Goal: Task Accomplishment & Management: Use online tool/utility

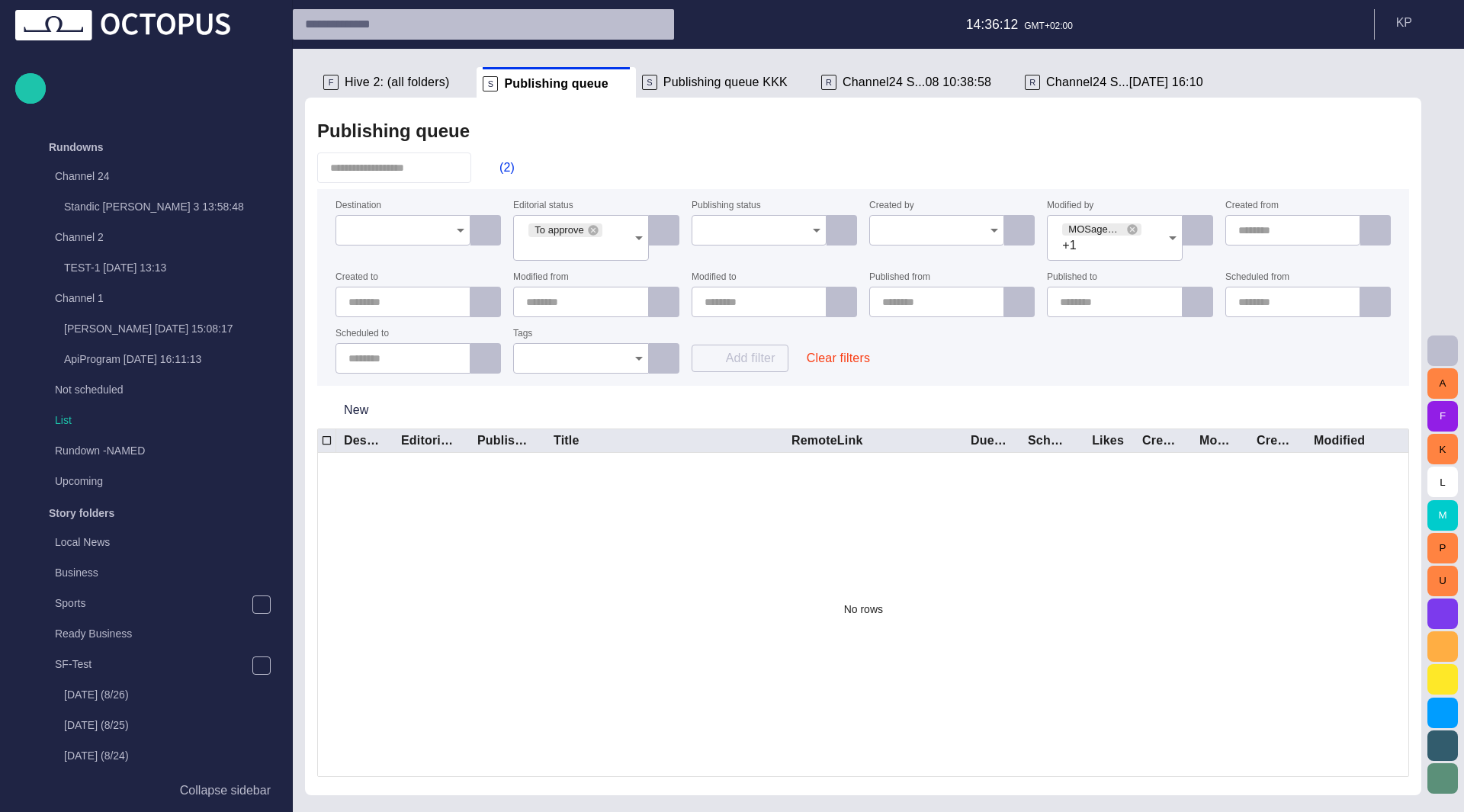
scroll to position [880, 0]
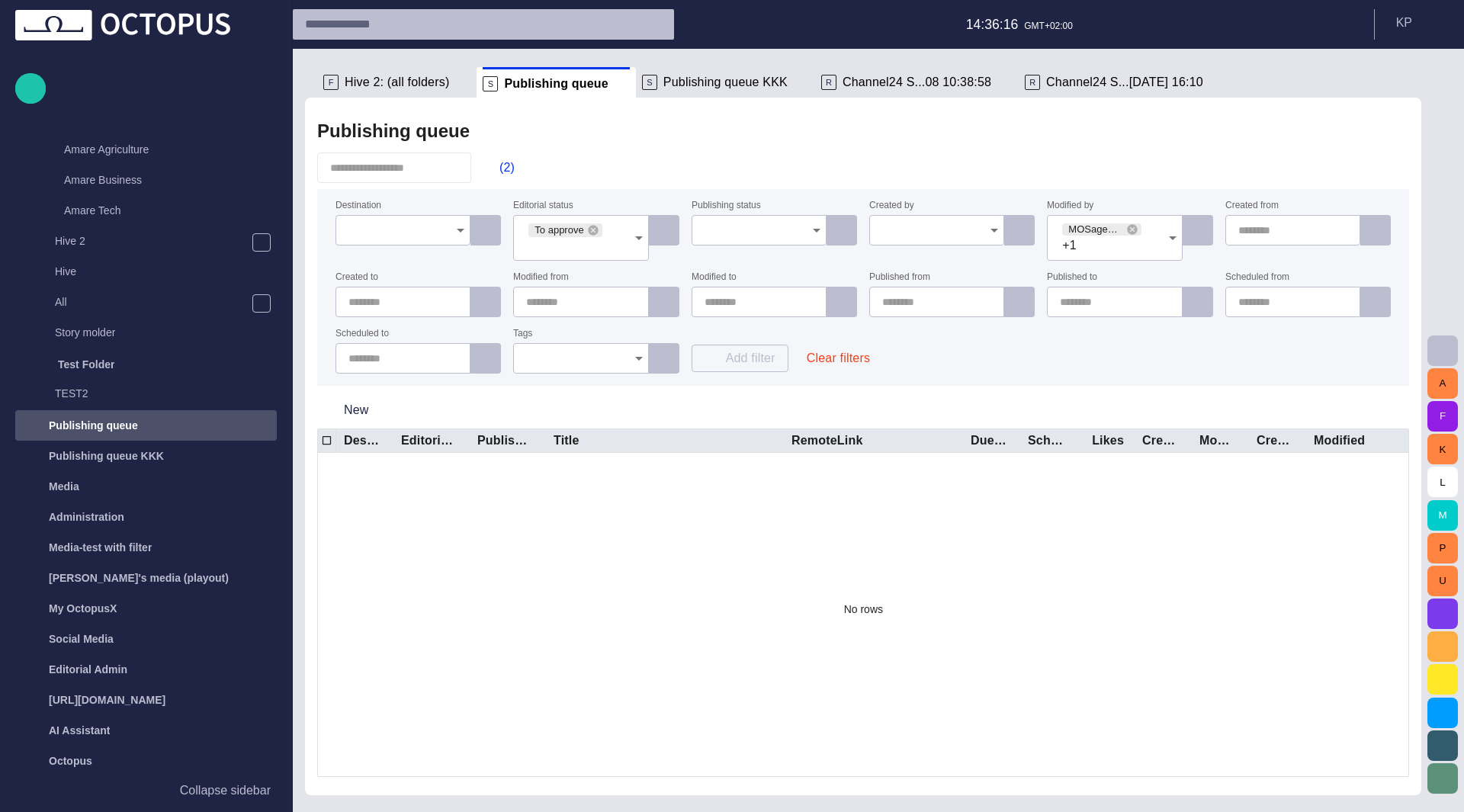
click at [591, 231] on icon at bounding box center [593, 230] width 10 height 10
click at [1132, 231] on icon at bounding box center [1132, 229] width 10 height 10
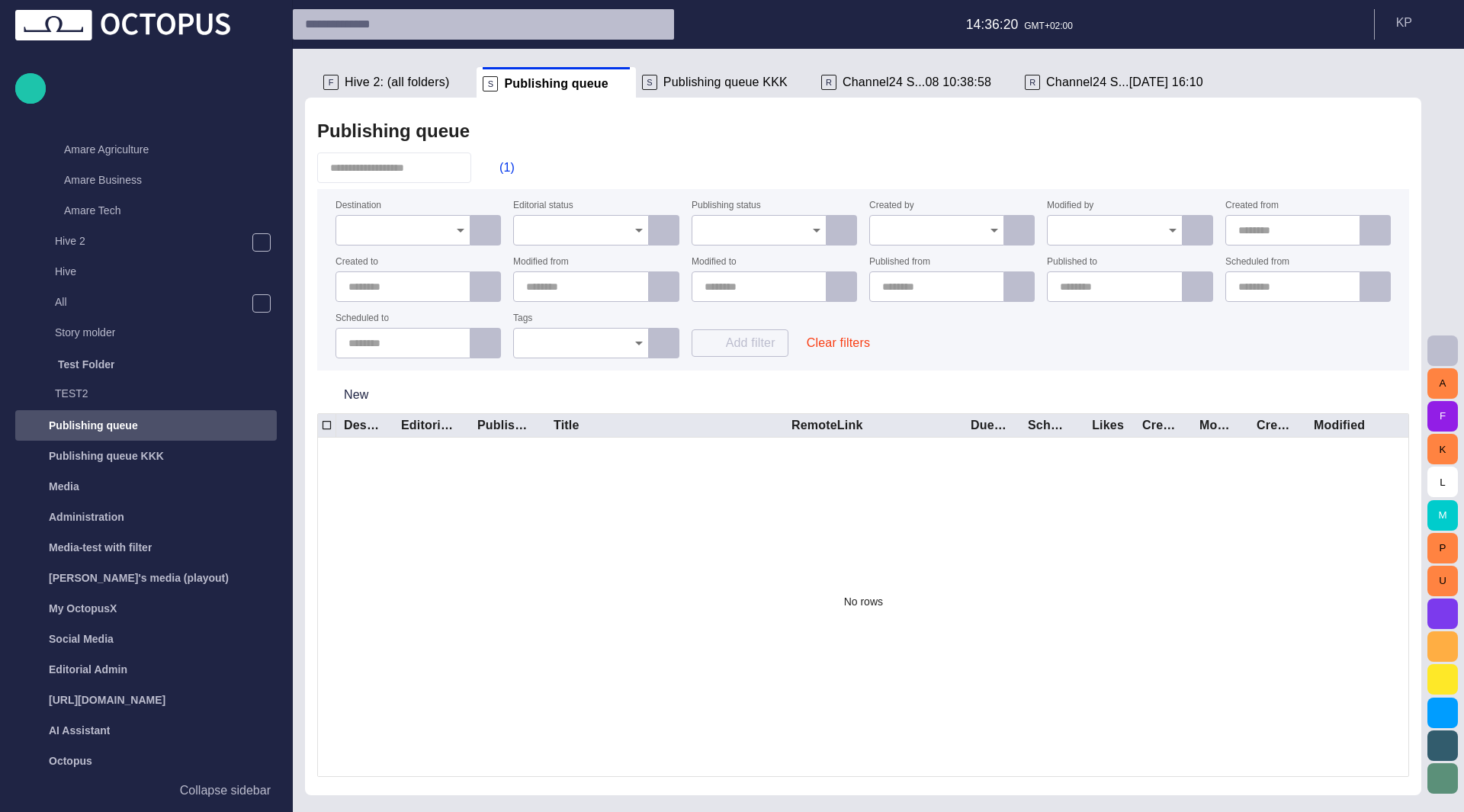
click at [1060, 327] on div "Destination Editorial status Publishing status Created by Modified by Created f…" at bounding box center [863, 279] width 1055 height 157
click at [818, 343] on button "Clear filters" at bounding box center [838, 343] width 87 height 27
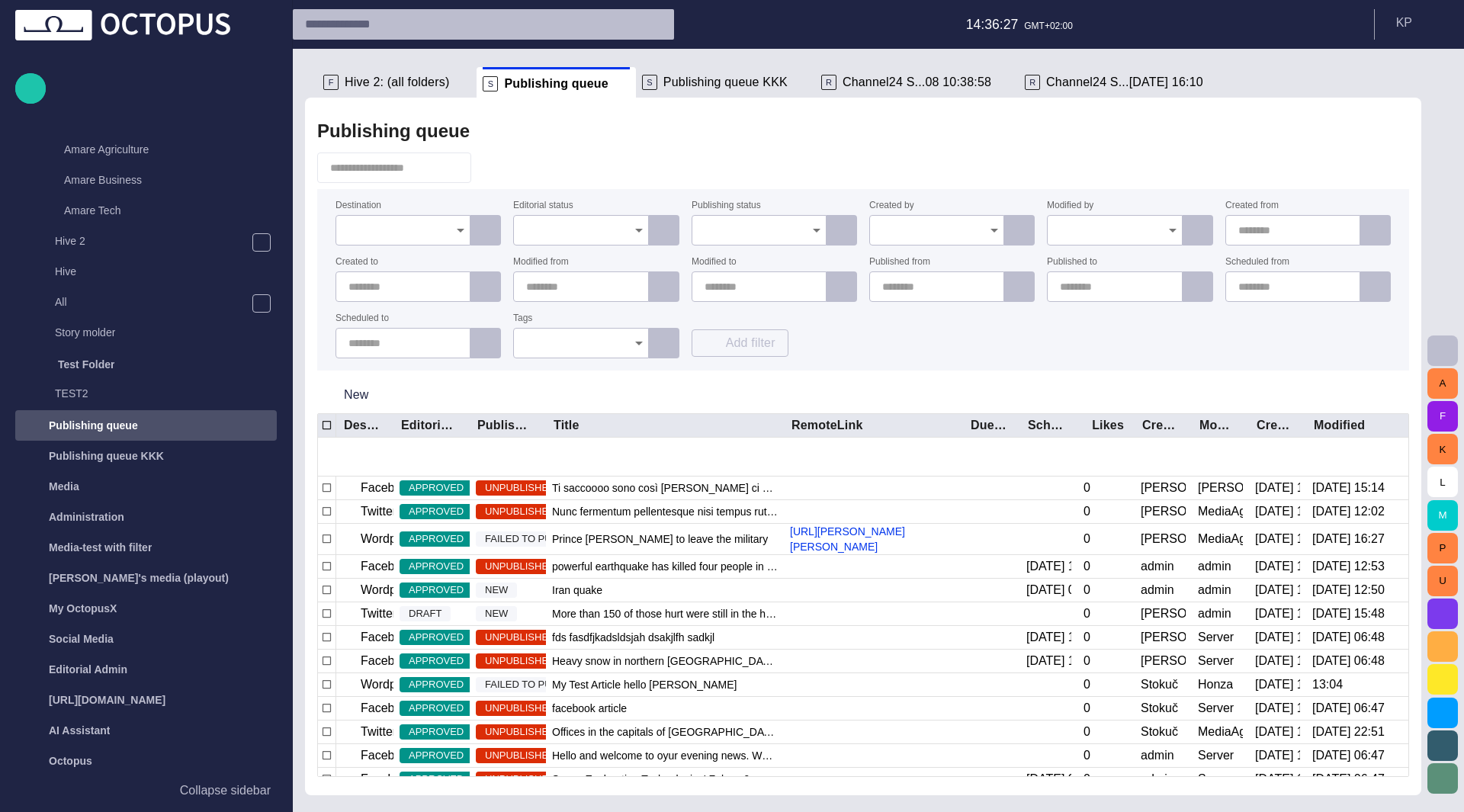
scroll to position [609, 0]
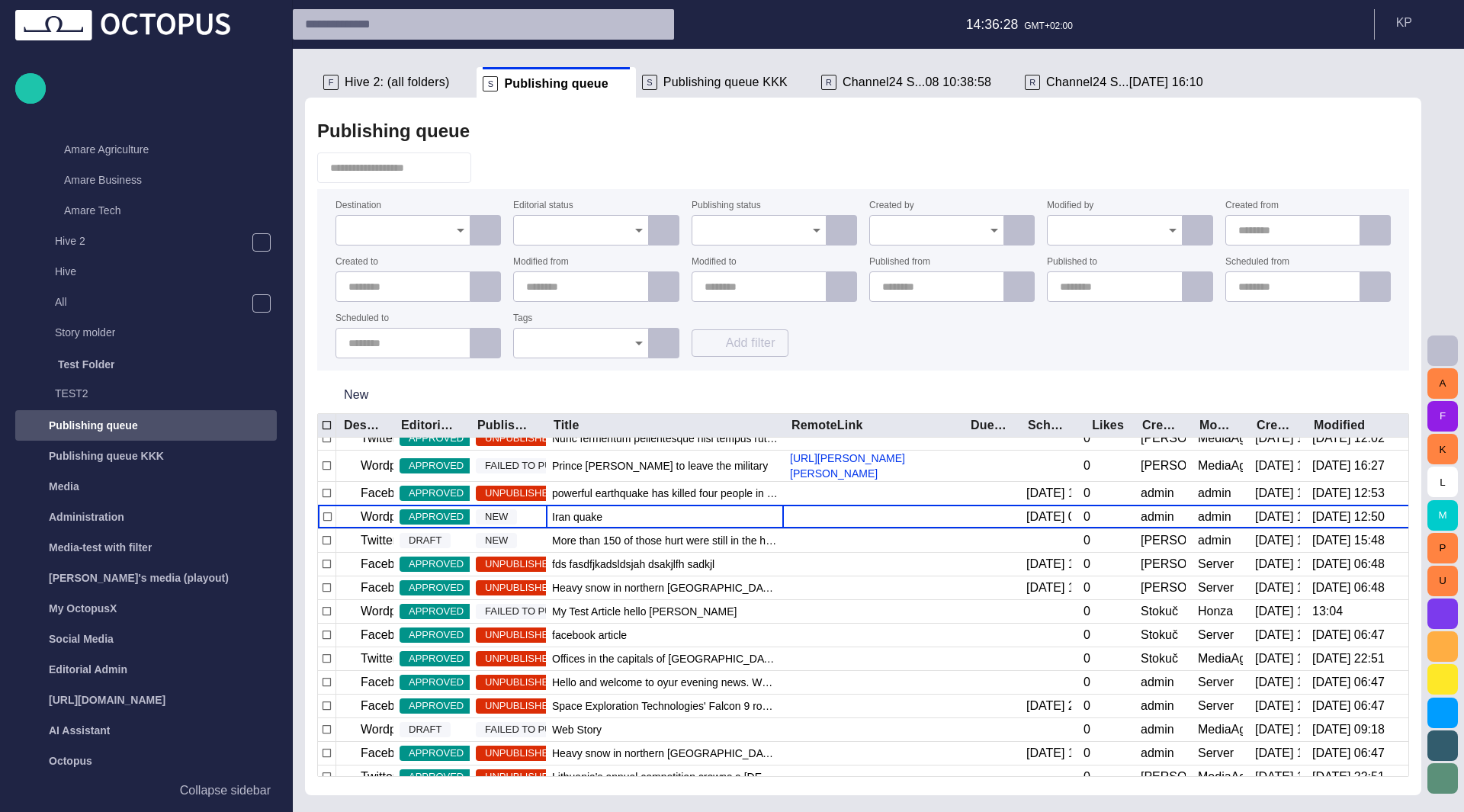
click at [698, 516] on div "Iran quake" at bounding box center [665, 517] width 238 height 23
click at [1364, 175] on span "button" at bounding box center [1363, 168] width 18 height 18
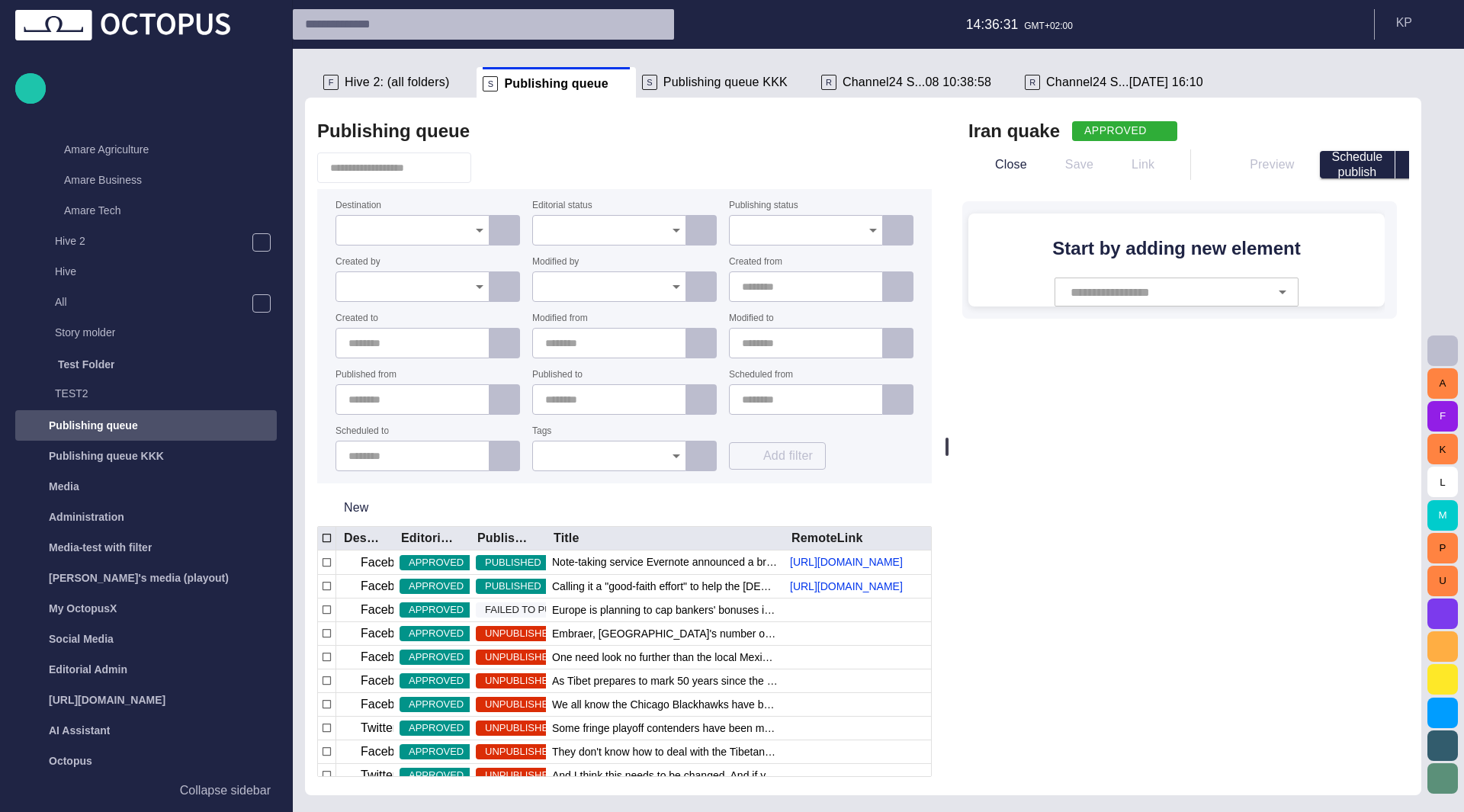
scroll to position [0, 0]
click at [1025, 171] on div "Preview Schedule publish Metadata AI Assistant" at bounding box center [1179, 165] width 423 height 36
click at [227, 791] on p "Collapse sidebar" at bounding box center [225, 791] width 91 height 18
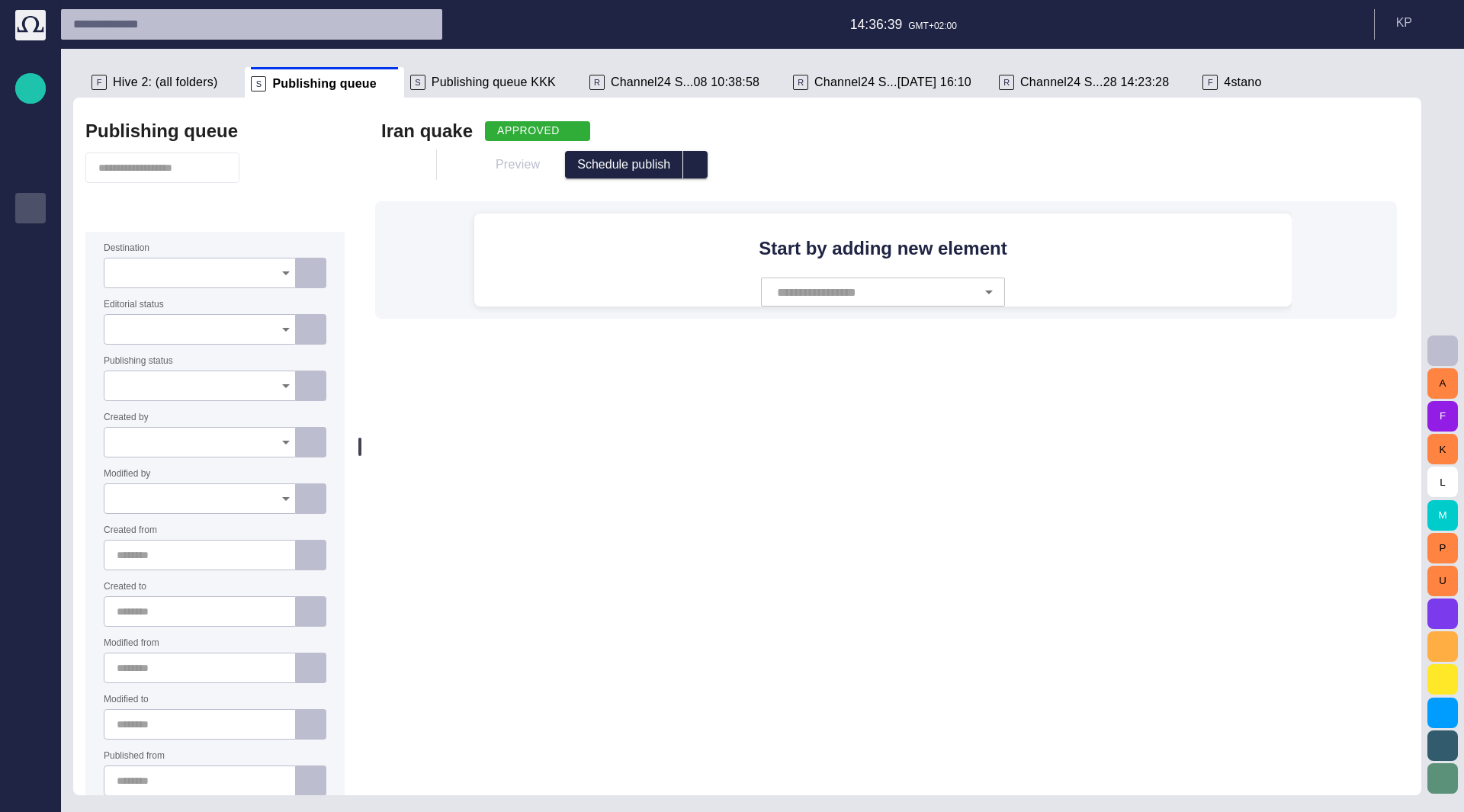
drag, startPoint x: 853, startPoint y: 436, endPoint x: 283, endPoint y: 495, distance: 573.0
click at [283, 495] on div "Publishing queue Destination Editorial status Publishing status Created by Modi…" at bounding box center [747, 446] width 1348 height 698
click at [405, 169] on span "button" at bounding box center [396, 165] width 16 height 16
click at [1382, 172] on div at bounding box center [732, 406] width 1464 height 812
click at [1383, 167] on span "button" at bounding box center [1375, 165] width 16 height 16
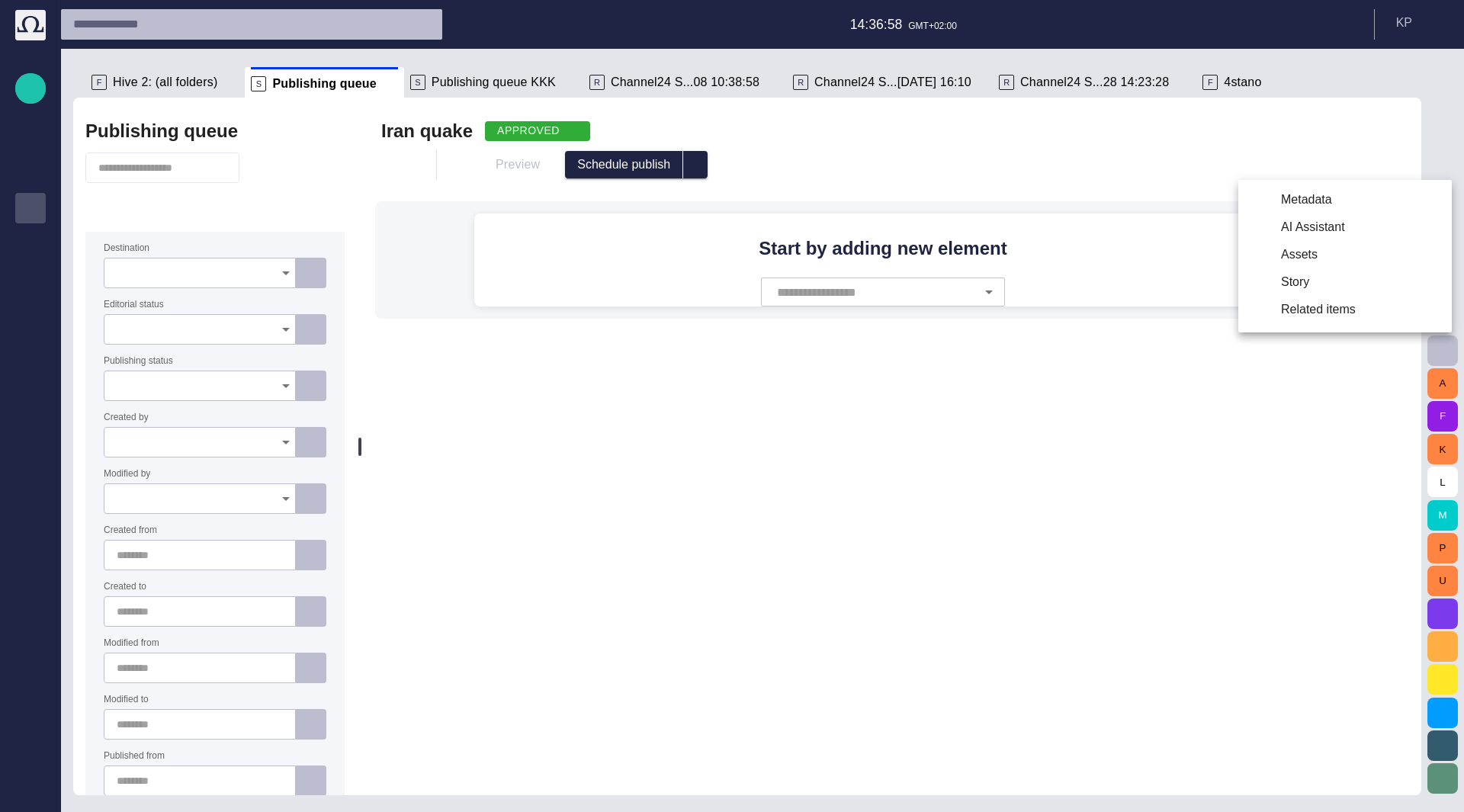
click at [1340, 198] on li "Metadata" at bounding box center [1345, 199] width 213 height 27
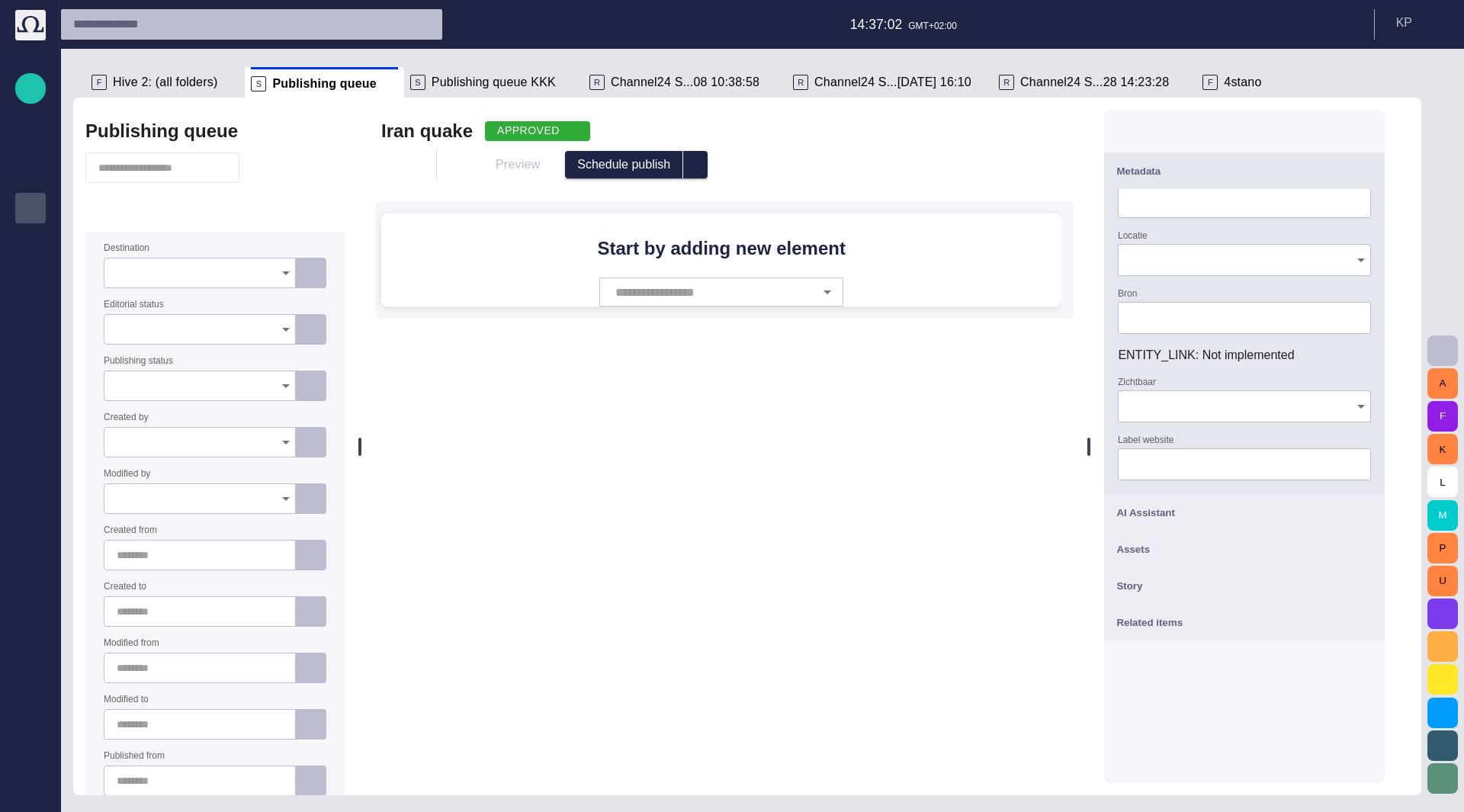
scroll to position [199, 0]
drag, startPoint x: 1310, startPoint y: 353, endPoint x: 1140, endPoint y: 348, distance: 170.1
click at [1140, 348] on div "Sjabloon Online Offline Auteur Locatie Bron ENTITY_LINK : Not implemented Zicht…" at bounding box center [1244, 342] width 281 height 305
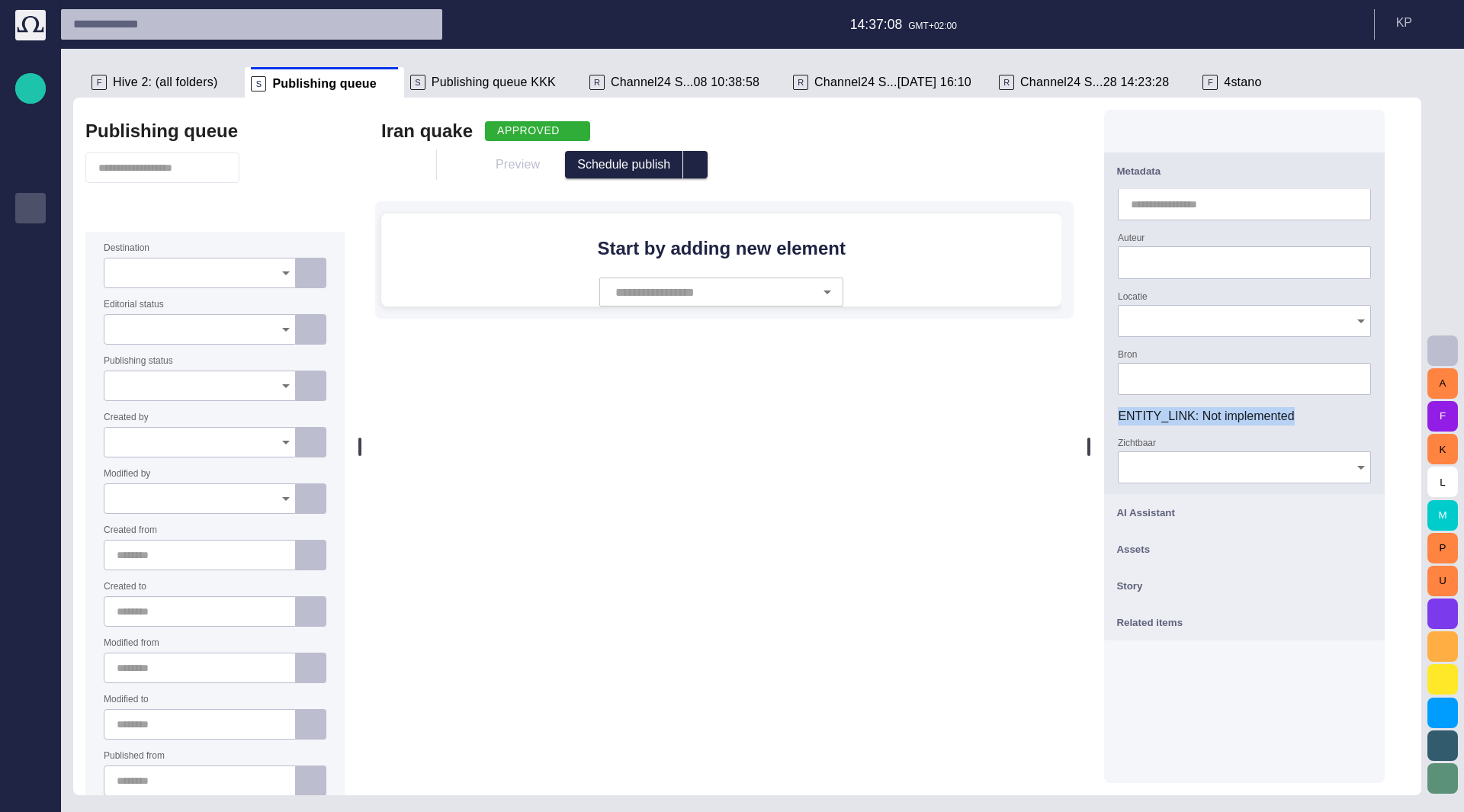
scroll to position [0, 0]
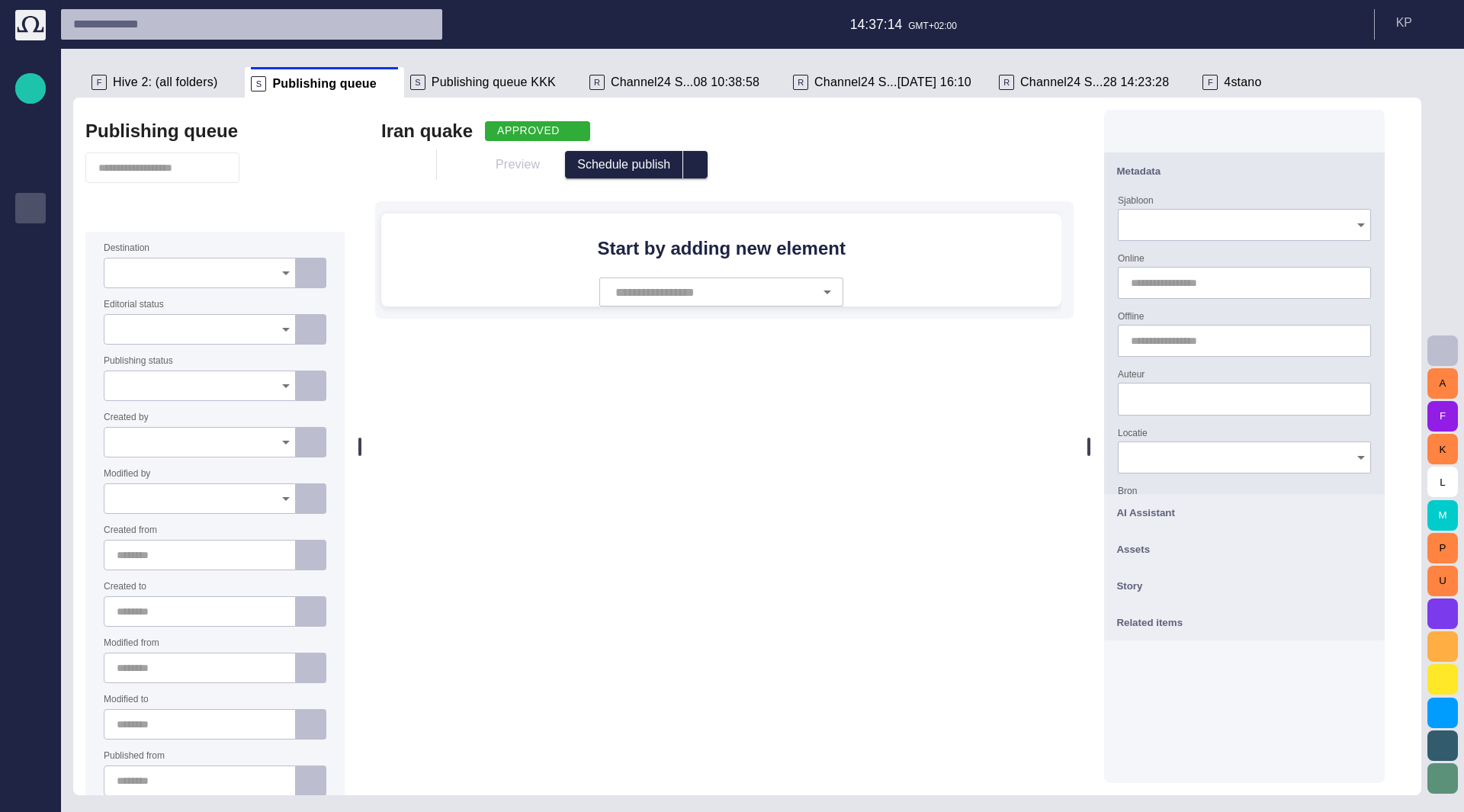
click at [1253, 230] on input "Sjabloon" at bounding box center [1239, 225] width 217 height 16
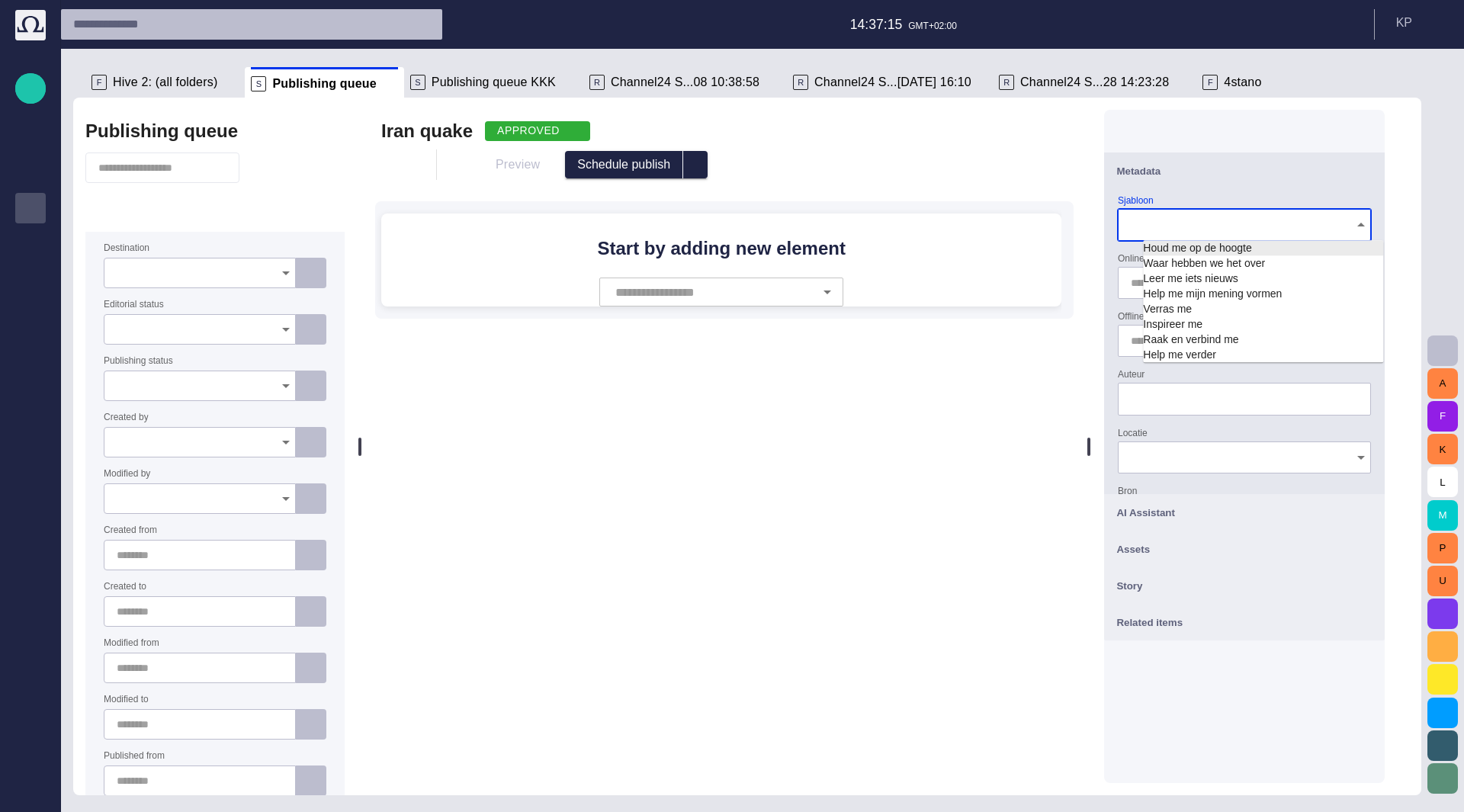
click at [1253, 189] on button "Metadata" at bounding box center [1244, 170] width 281 height 36
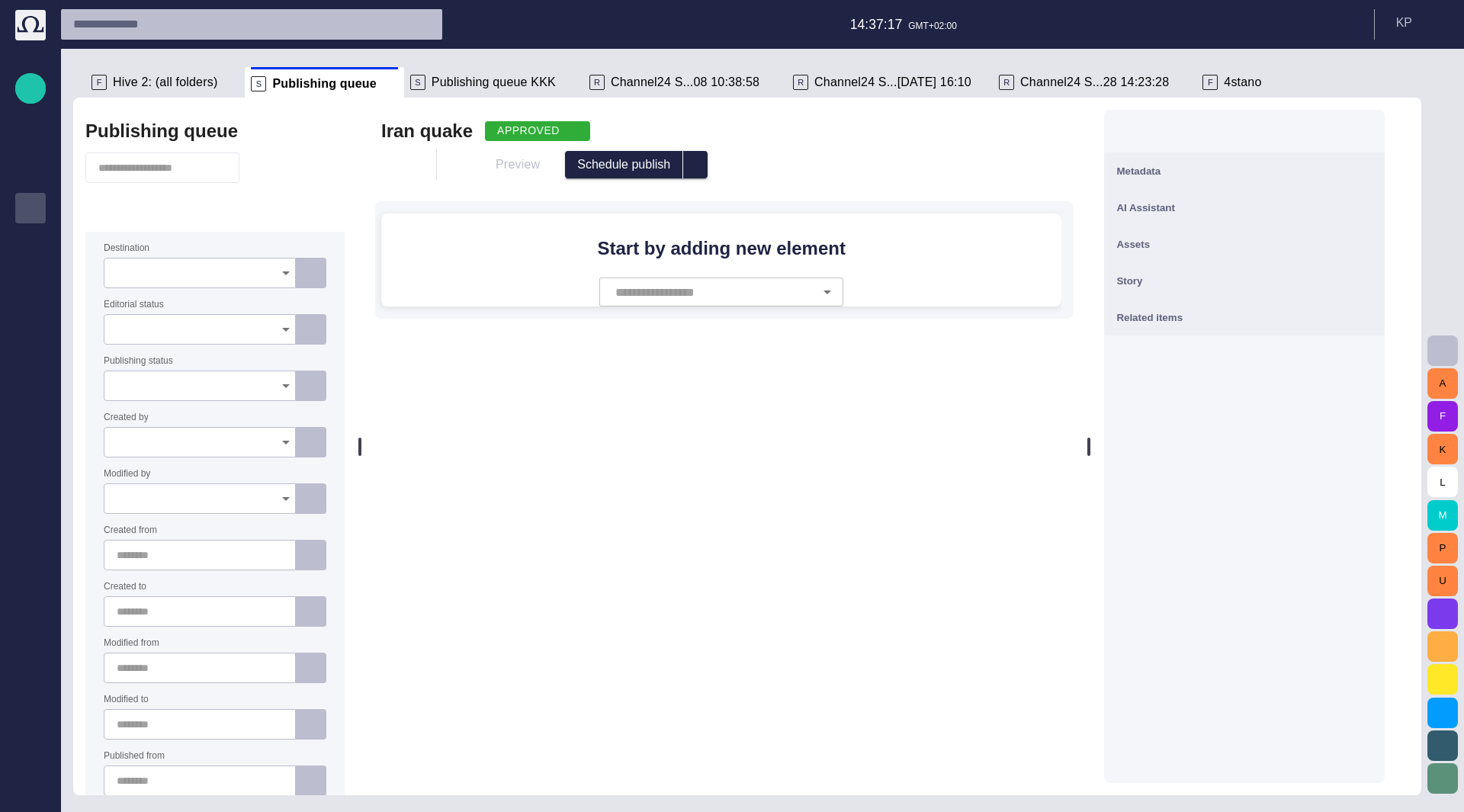
click at [1246, 174] on div "Metadata" at bounding box center [1244, 170] width 256 height 18
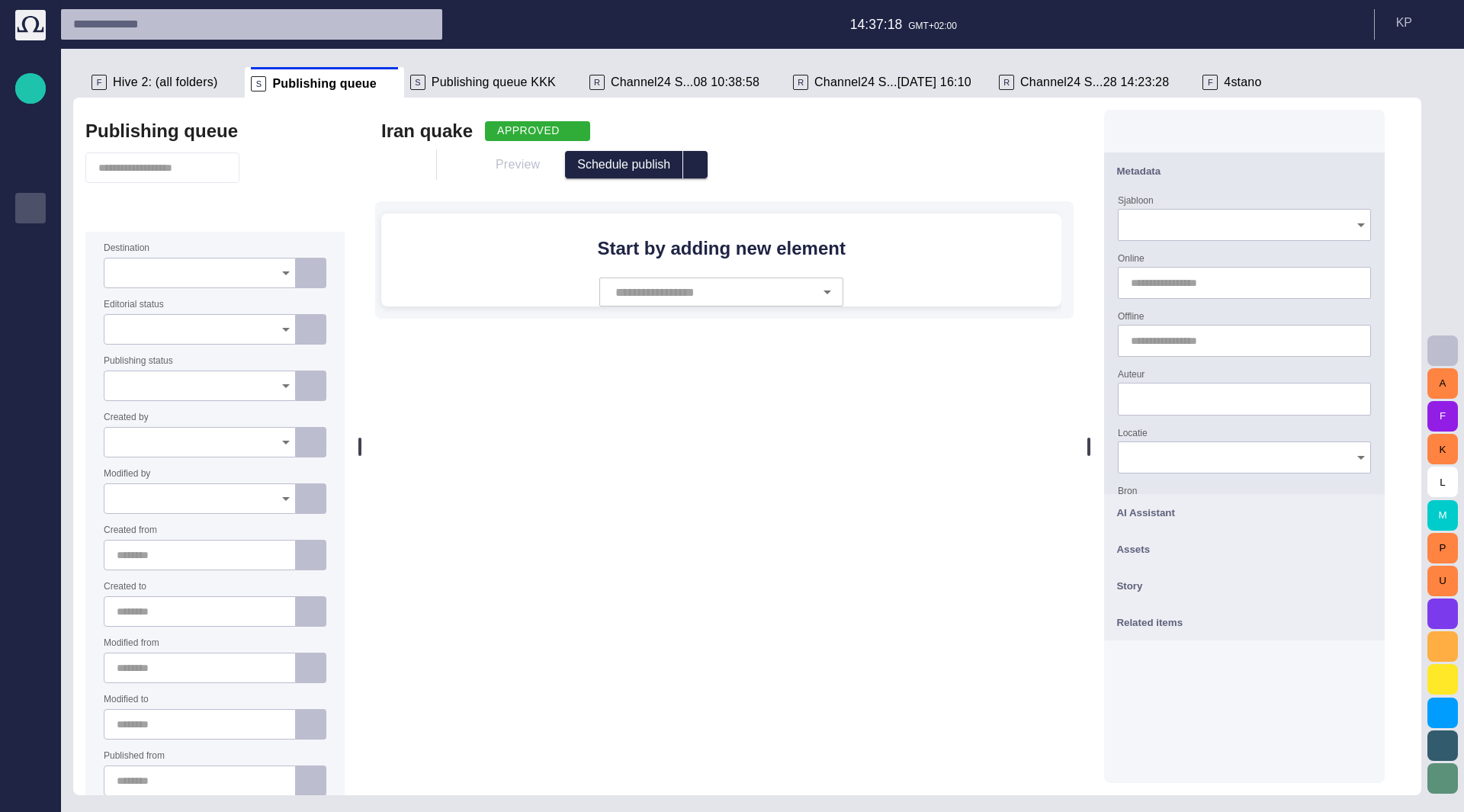
click at [1215, 286] on input "Online" at bounding box center [1242, 282] width 221 height 16
click at [1190, 341] on input "Offline" at bounding box center [1242, 340] width 221 height 16
click at [1190, 394] on input "Auteur" at bounding box center [1245, 399] width 227 height 16
click at [1170, 399] on input "Auteur" at bounding box center [1245, 399] width 227 height 16
click at [1167, 373] on div "Sjabloon Online Offline Auteur Locatie Bron ENTITY_LINK : Not implemented Zicht…" at bounding box center [1244, 342] width 281 height 305
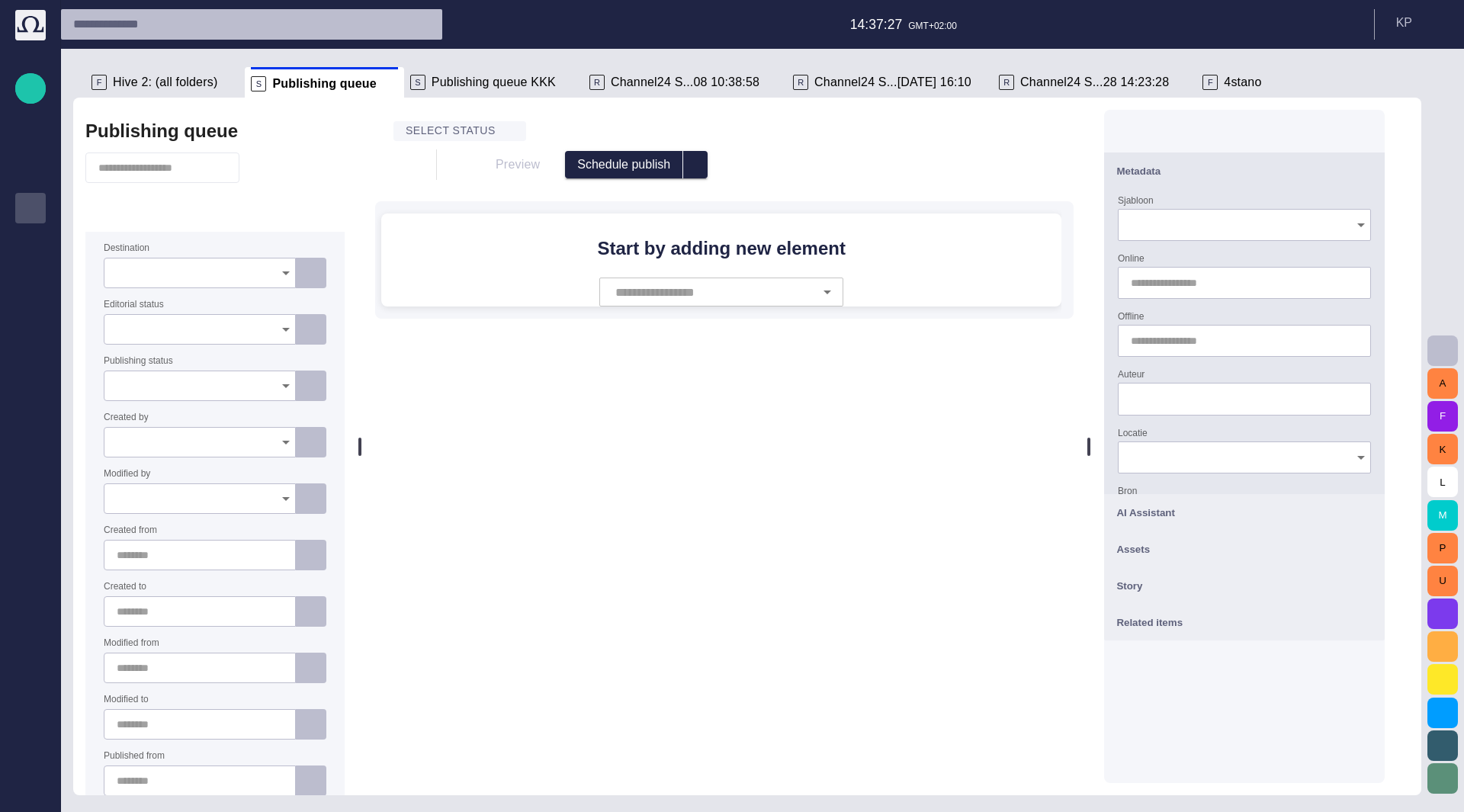
click at [1198, 376] on div "Auteur" at bounding box center [1244, 392] width 253 height 46
click at [1186, 452] on input "Locatie" at bounding box center [1239, 457] width 217 height 16
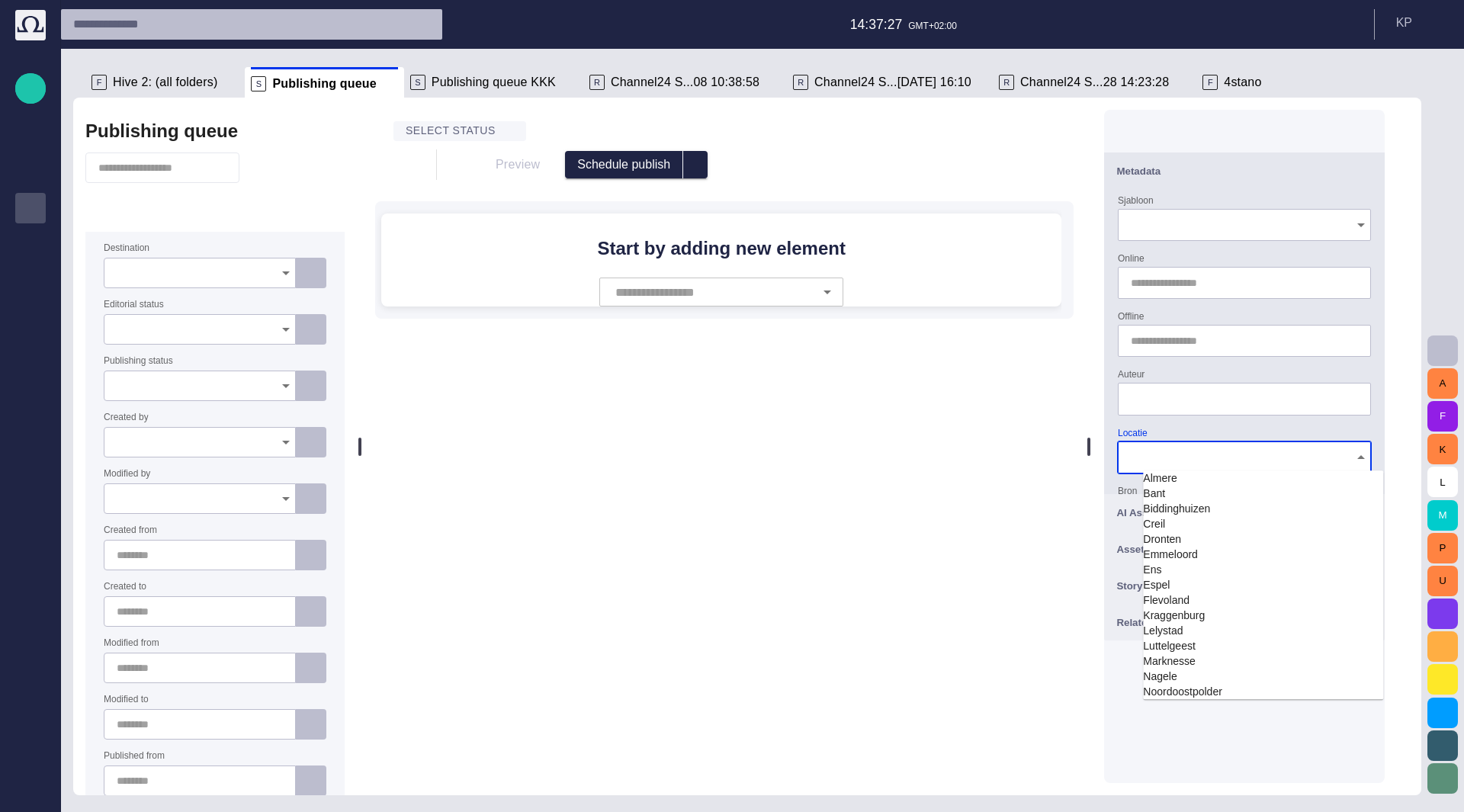
click at [1204, 410] on div at bounding box center [1244, 399] width 253 height 32
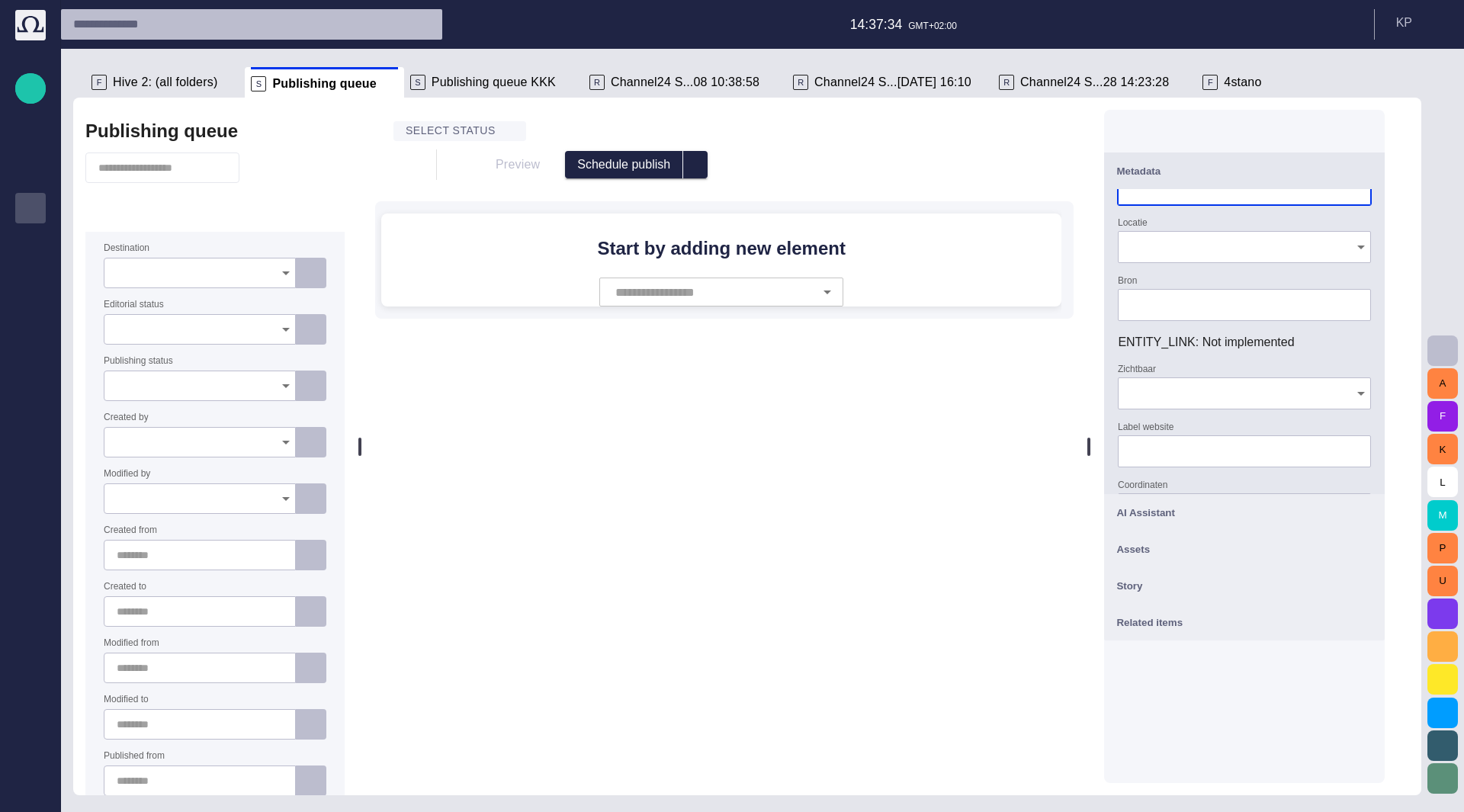
scroll to position [215, 0]
drag, startPoint x: 1154, startPoint y: 343, endPoint x: 1311, endPoint y: 343, distance: 157.0
click at [1311, 343] on div "ENTITY_LINK : Not implemented" at bounding box center [1244, 338] width 253 height 18
drag, startPoint x: 1312, startPoint y: 342, endPoint x: 1160, endPoint y: 326, distance: 152.8
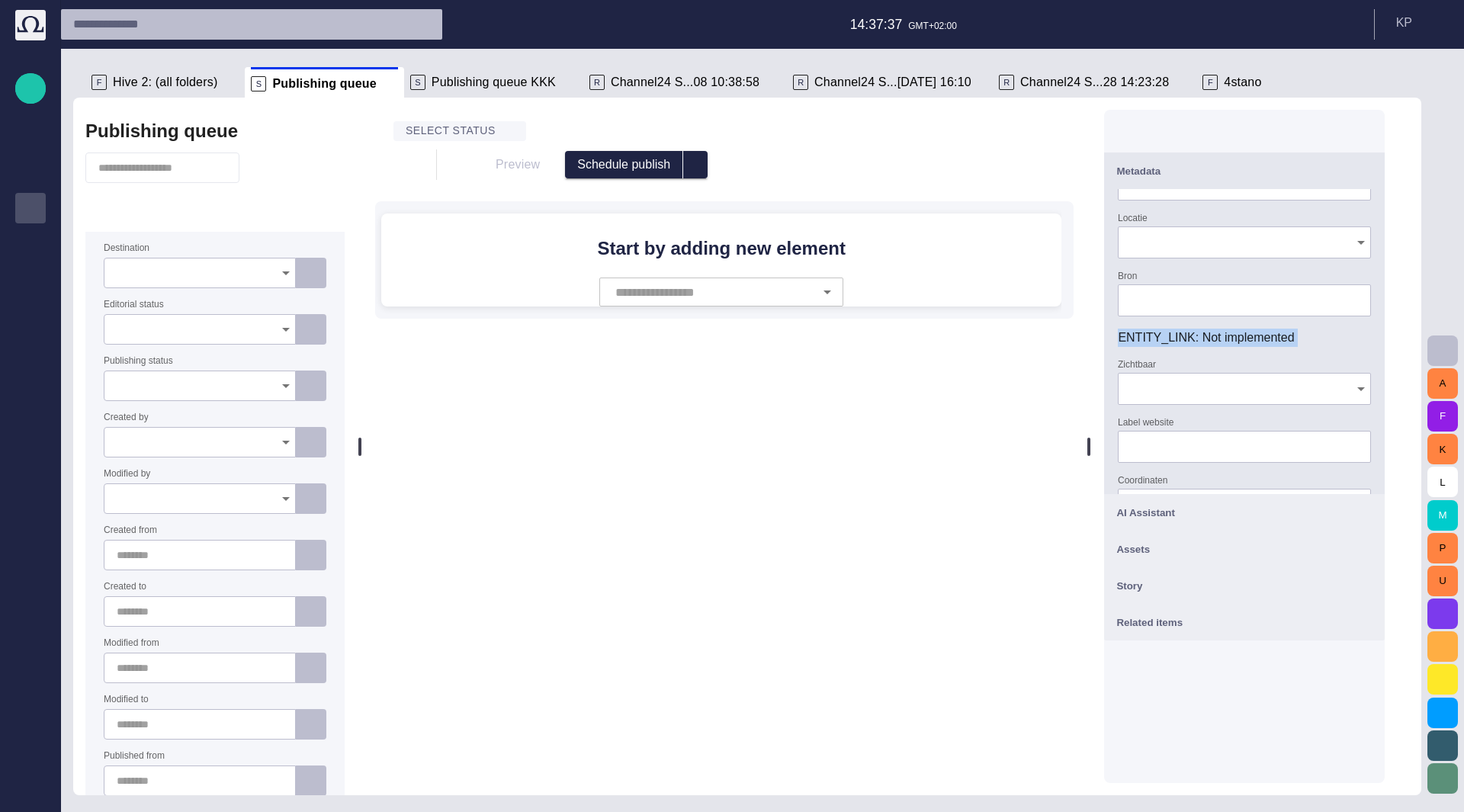
click at [1160, 329] on div "ENTITY_LINK : Not implemented" at bounding box center [1244, 338] width 253 height 18
click at [503, 135] on span "button" at bounding box center [507, 131] width 12 height 12
click at [459, 155] on span "DRAFT" at bounding box center [469, 156] width 68 height 18
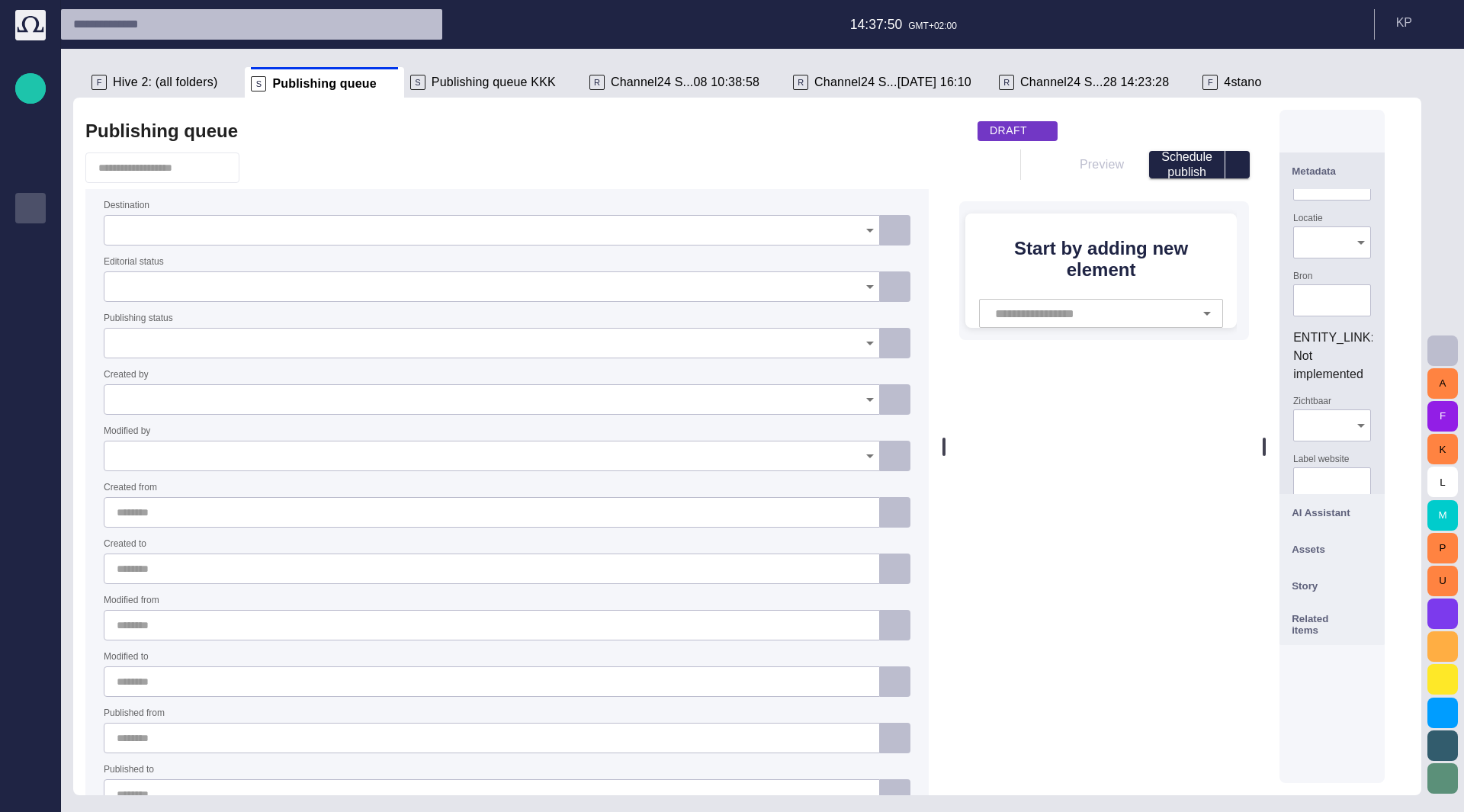
drag, startPoint x: 363, startPoint y: 268, endPoint x: 950, endPoint y: 190, distance: 592.2
click at [947, 190] on div at bounding box center [943, 446] width 6 height 698
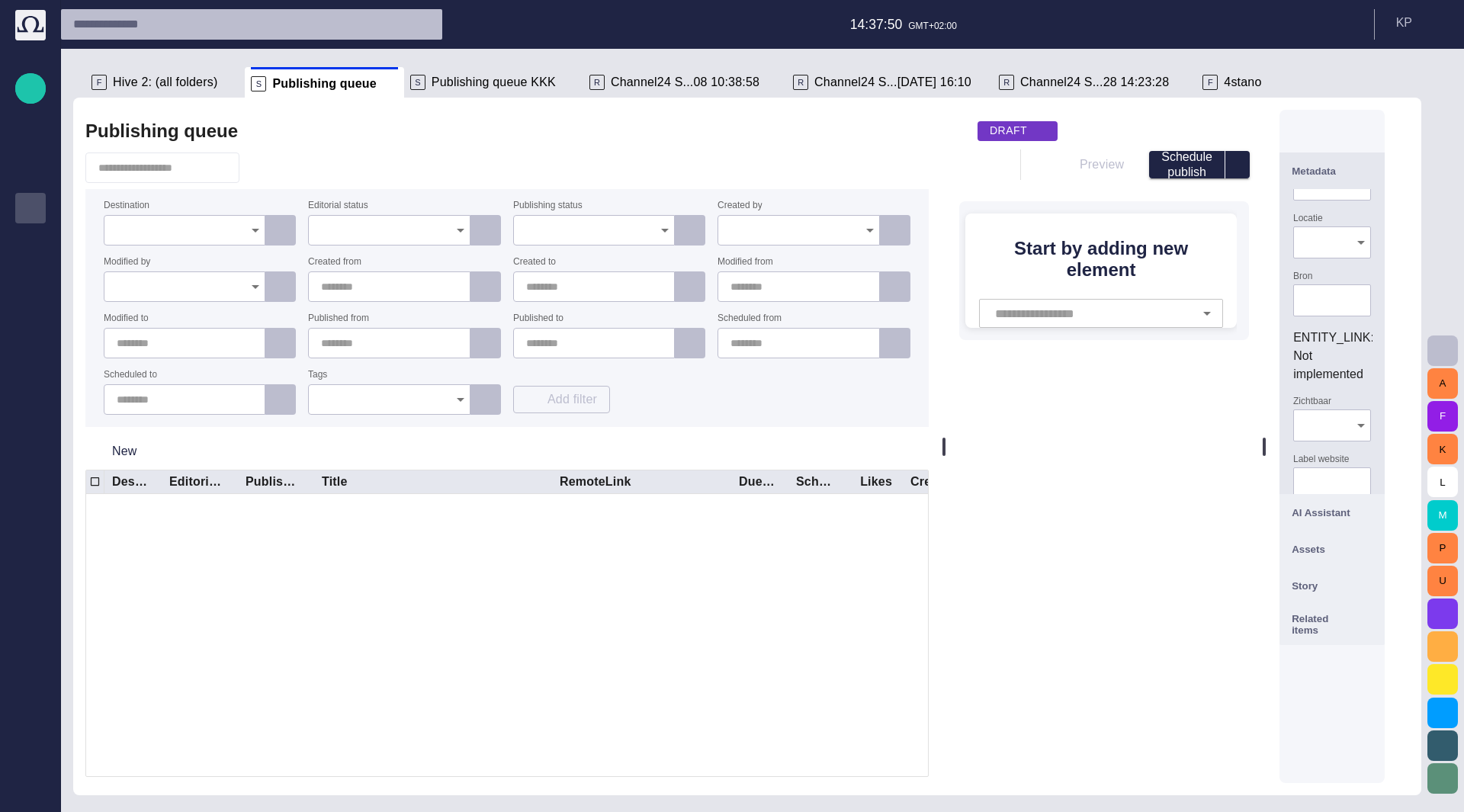
scroll to position [0, 0]
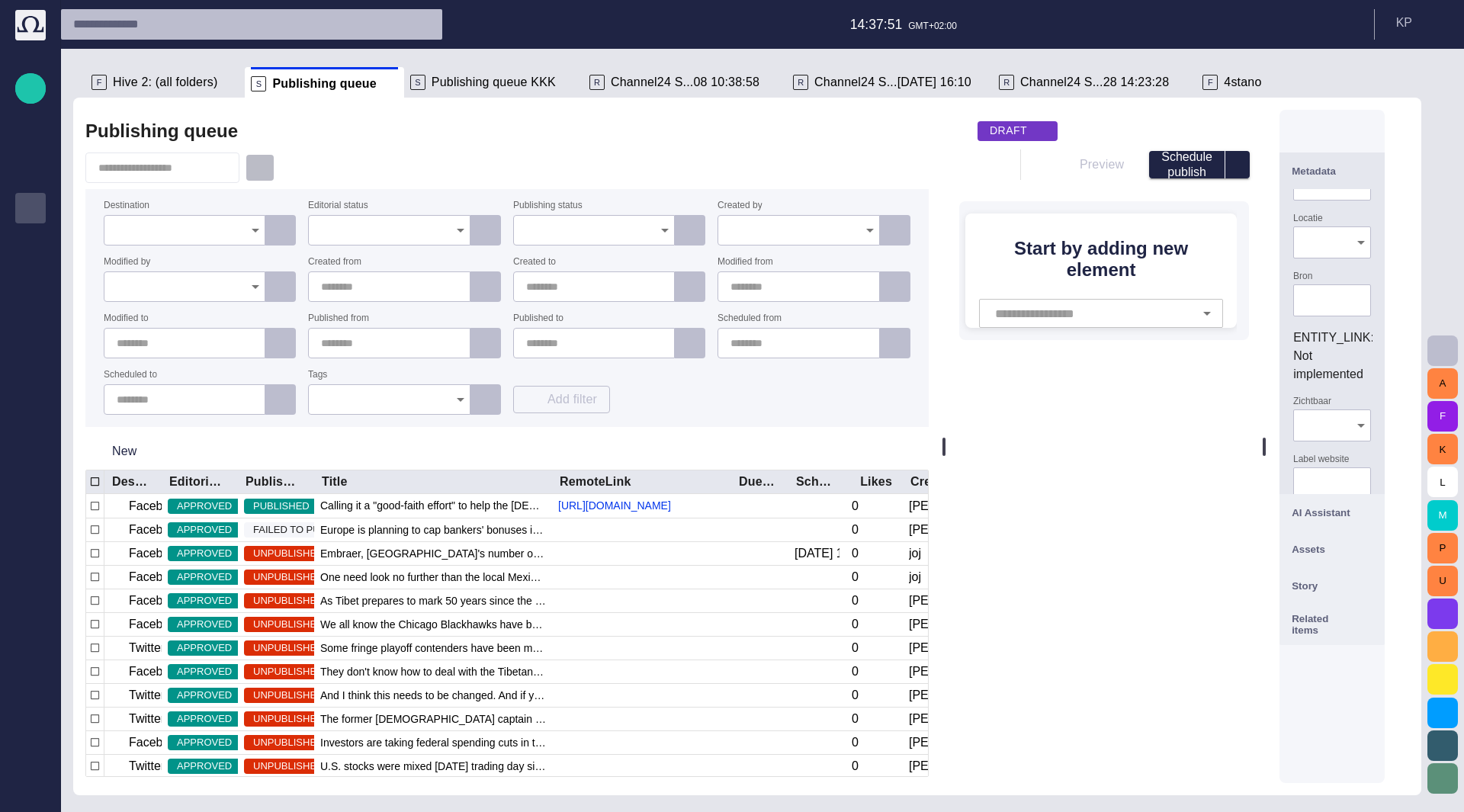
click at [268, 167] on span "button" at bounding box center [260, 167] width 16 height 16
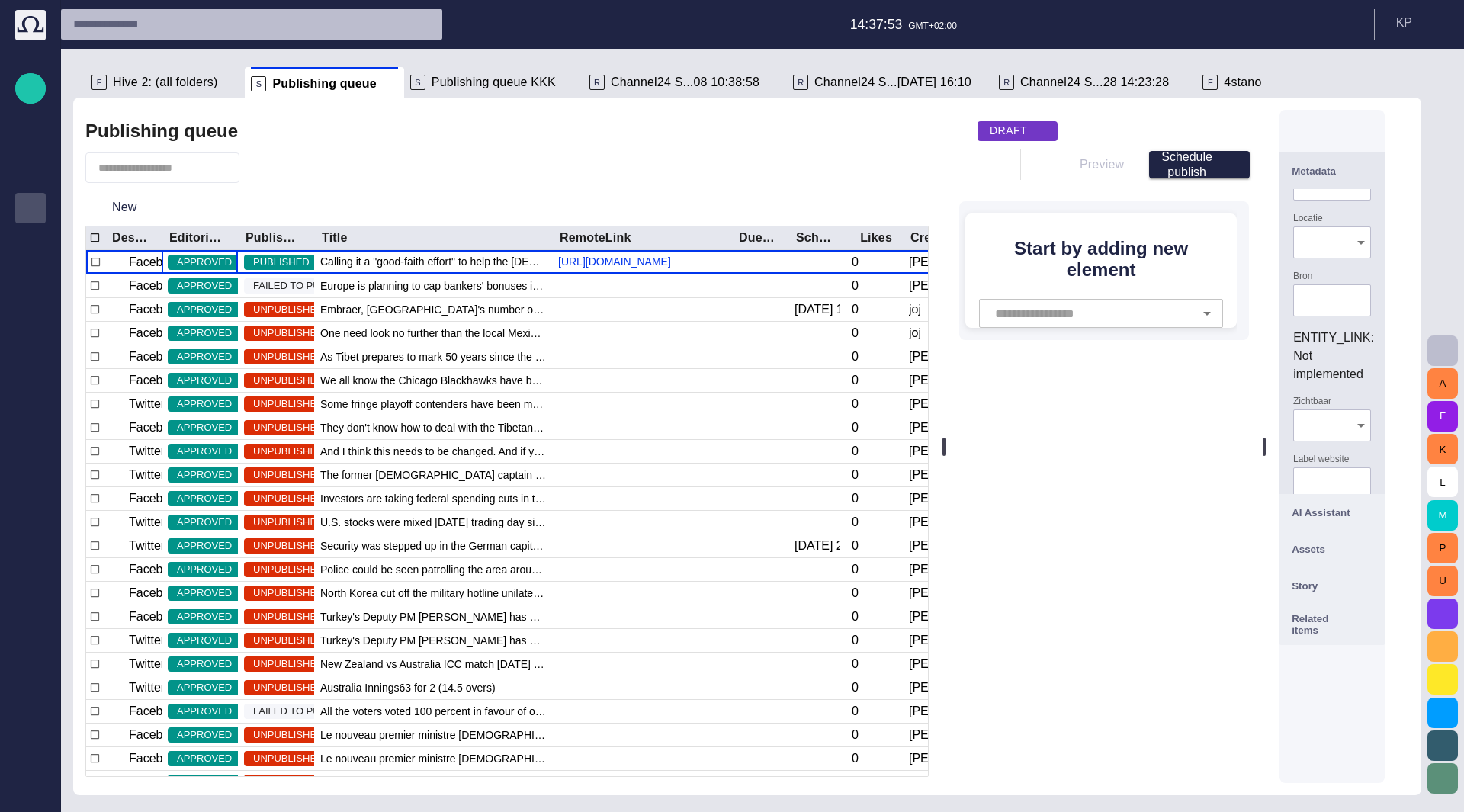
click at [208, 257] on span "APPROVED" at bounding box center [204, 262] width 73 height 16
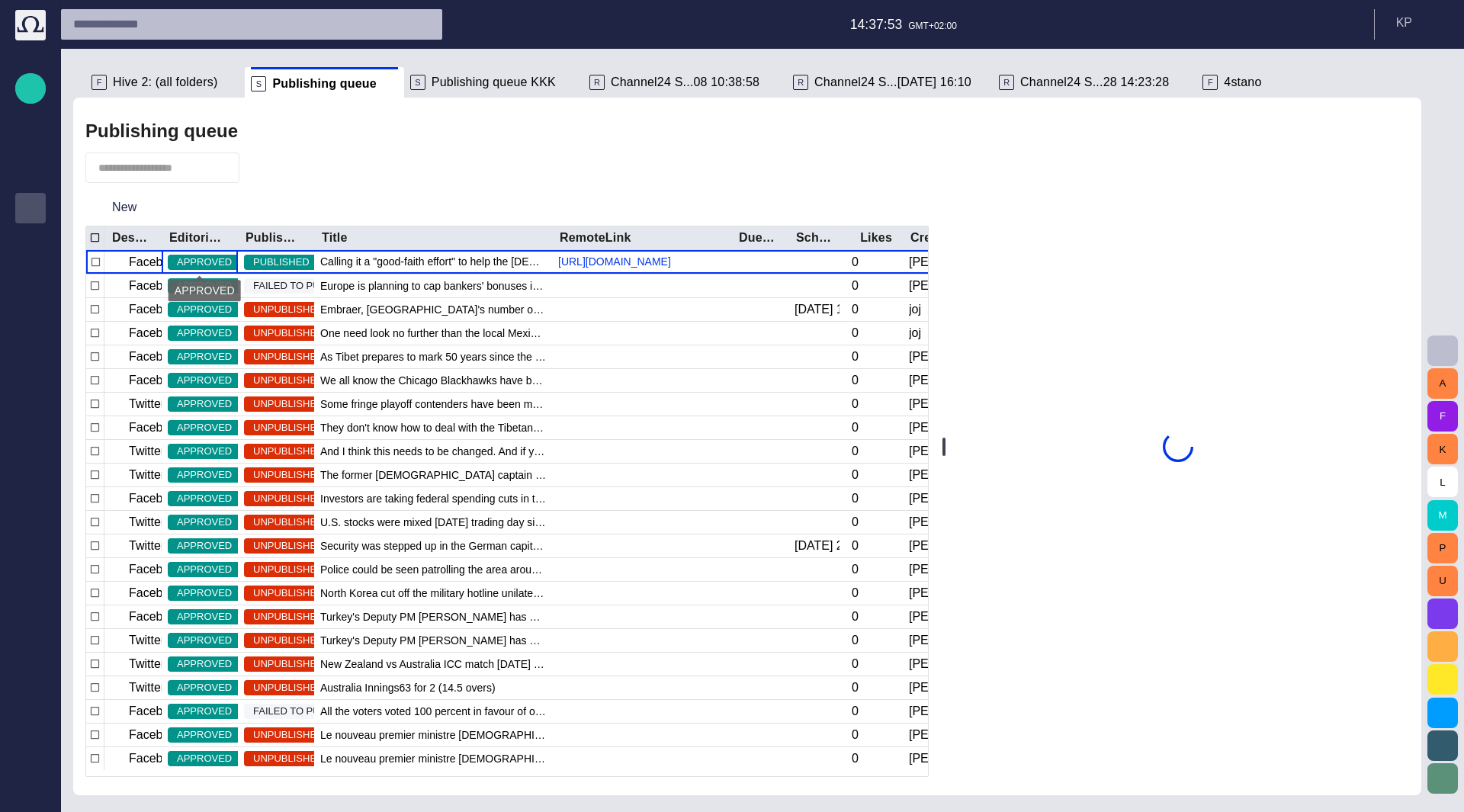
click at [202, 264] on span "APPROVED" at bounding box center [204, 262] width 73 height 16
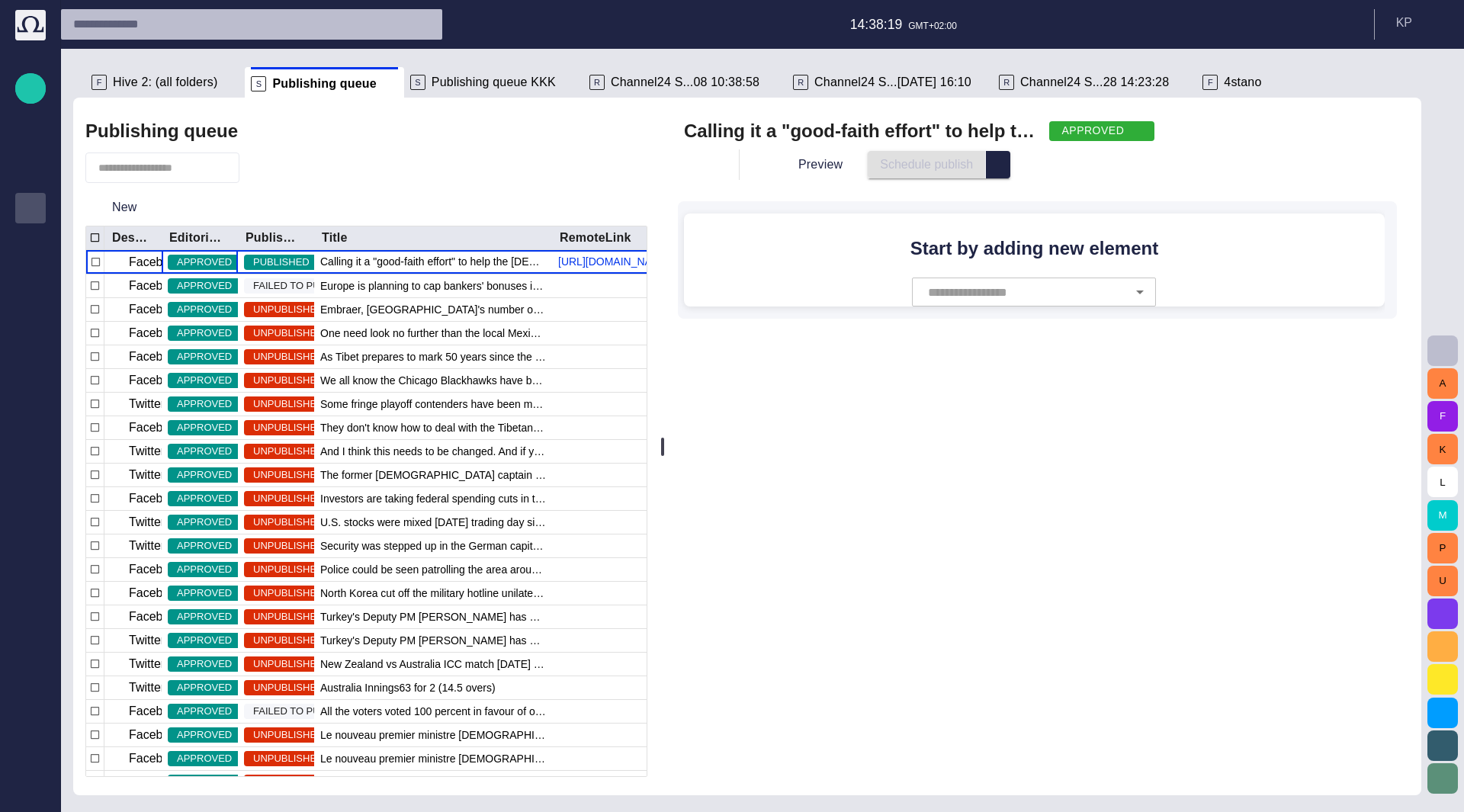
drag, startPoint x: 950, startPoint y: 434, endPoint x: 666, endPoint y: 437, distance: 284.0
click at [666, 437] on div at bounding box center [662, 446] width 6 height 698
click at [1383, 161] on span "button" at bounding box center [1375, 165] width 16 height 16
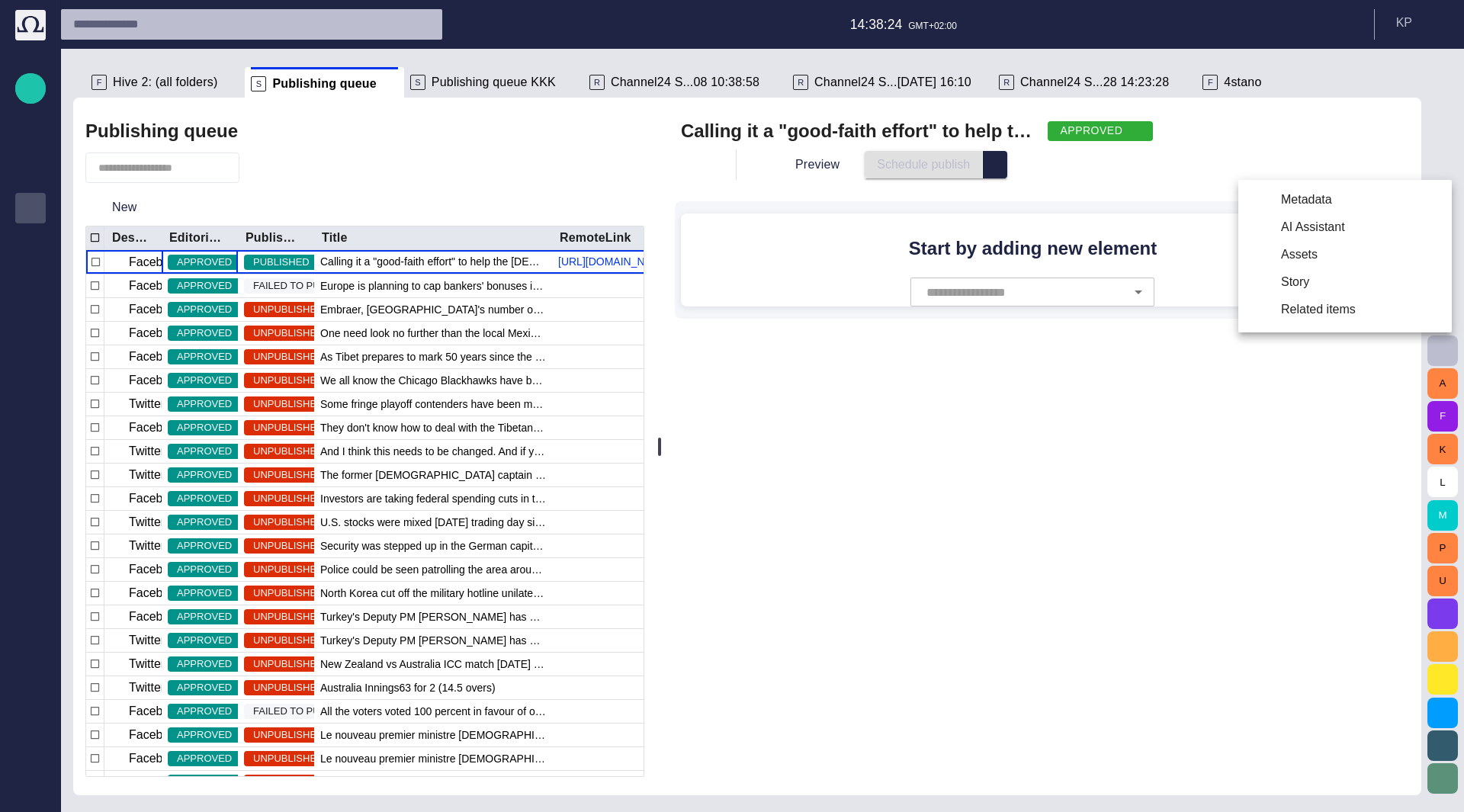
click at [1315, 197] on li "Metadata" at bounding box center [1345, 199] width 213 height 27
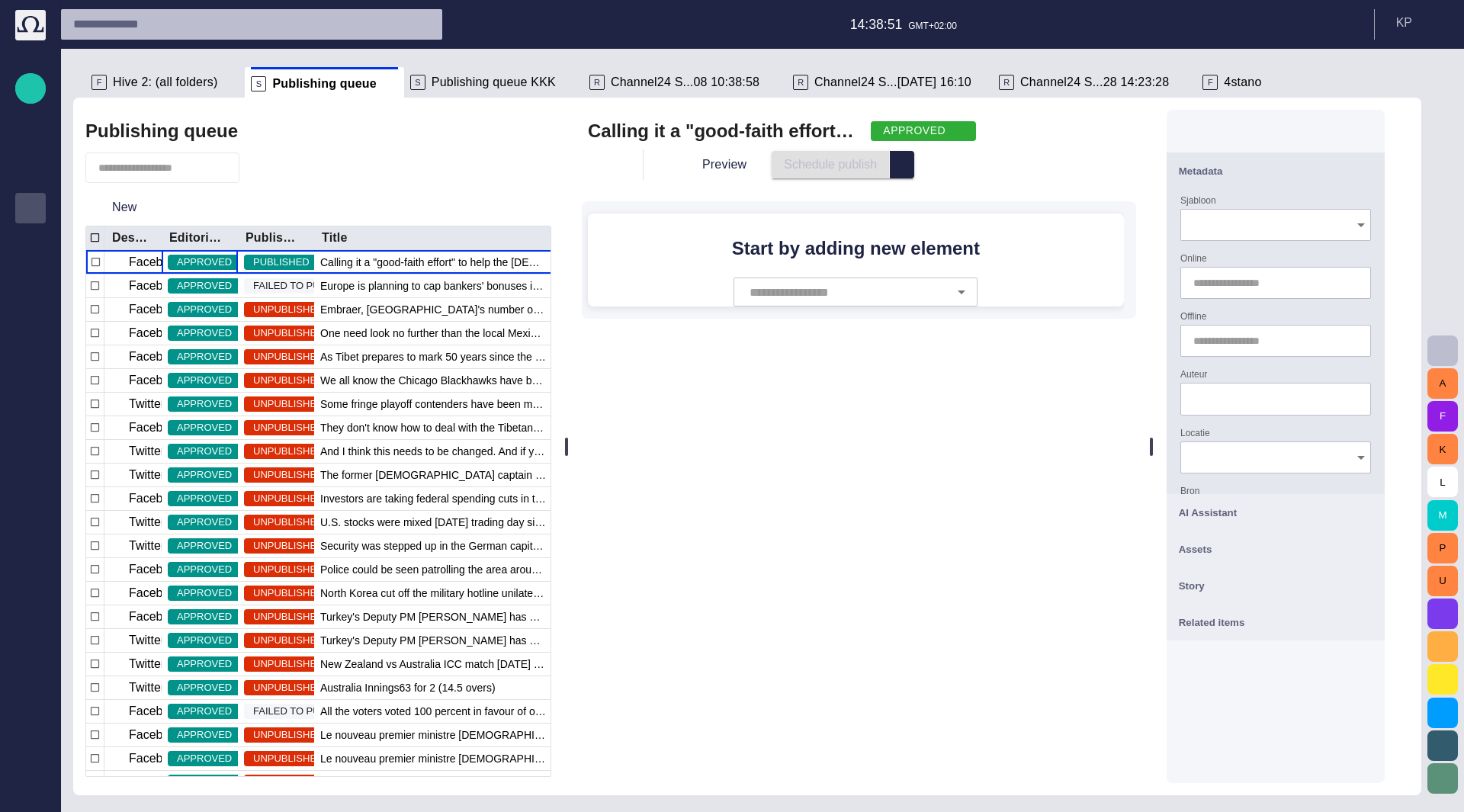
drag, startPoint x: 662, startPoint y: 446, endPoint x: 572, endPoint y: 441, distance: 90.1
click at [568, 441] on div at bounding box center [567, 446] width 3 height 18
click at [967, 137] on div "APPROVED" at bounding box center [924, 131] width 105 height 20
click at [946, 135] on div "DRAFT" at bounding box center [910, 131] width 80 height 20
click at [917, 181] on span "READY" at bounding box center [946, 184] width 68 height 18
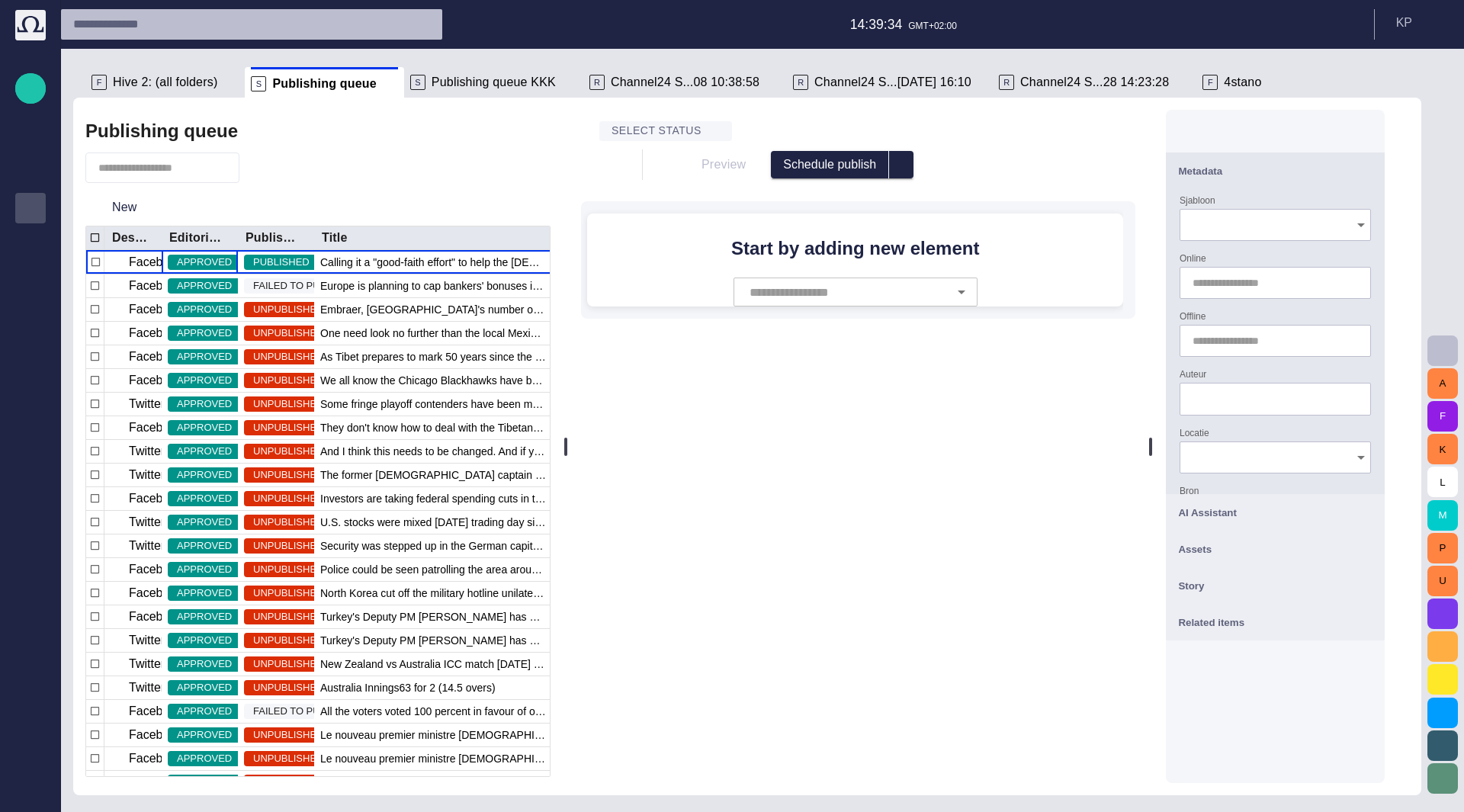
click at [904, 170] on span "select publish option" at bounding box center [901, 165] width 12 height 12
click at [938, 164] on div "Preview Schedule publish Schedule publish Publish now Cancel schedule" at bounding box center [877, 164] width 419 height 27
click at [906, 173] on button "select publish option" at bounding box center [901, 164] width 25 height 27
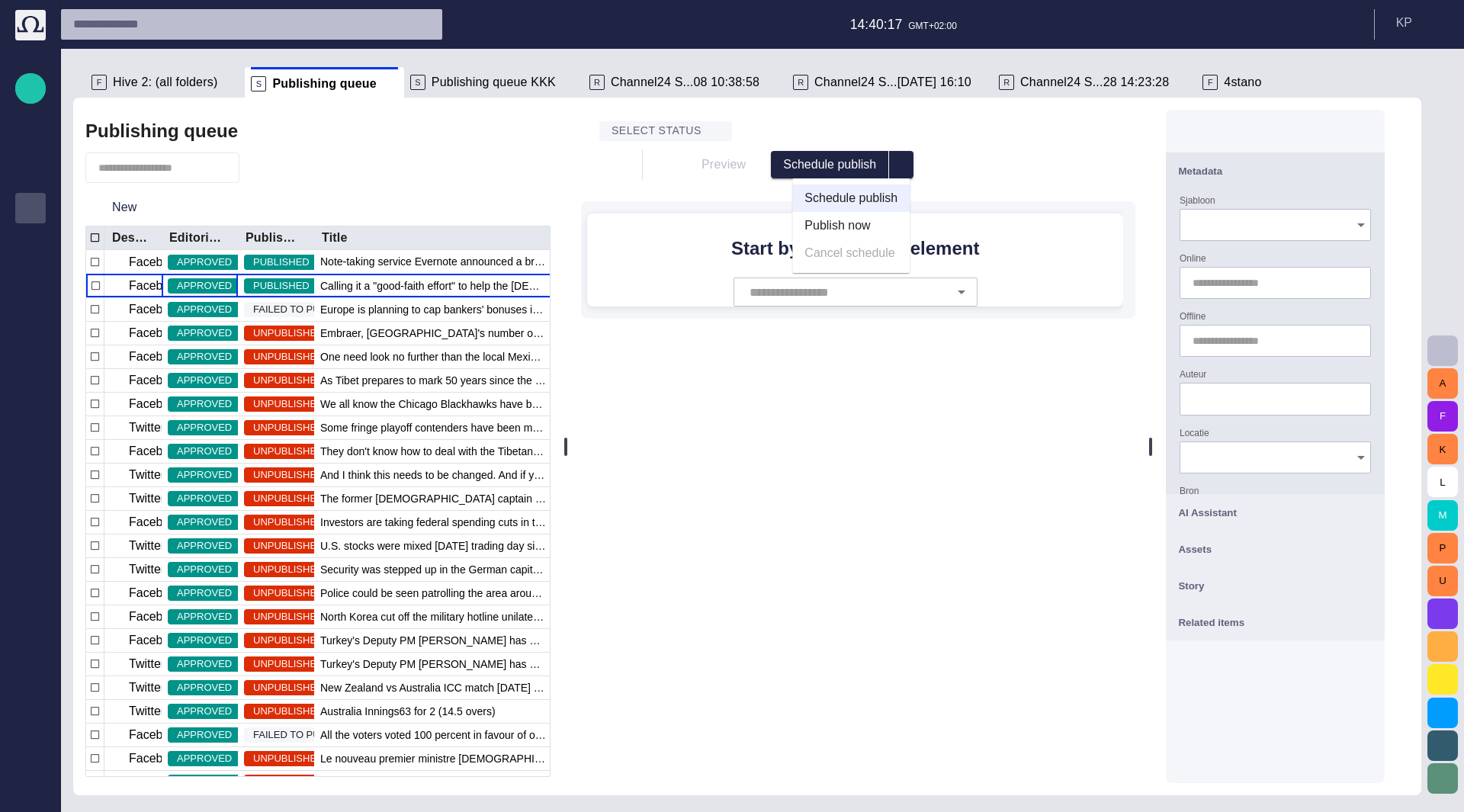
click at [946, 180] on div "Preview Schedule publish Schedule publish Publish now Cancel schedule" at bounding box center [858, 165] width 542 height 36
click at [863, 167] on button "Schedule publish" at bounding box center [830, 164] width 118 height 27
click at [0, 0] on span "button" at bounding box center [0, 0] width 0 height 0
type input "**********"
click at [979, 170] on div at bounding box center [732, 406] width 1464 height 812
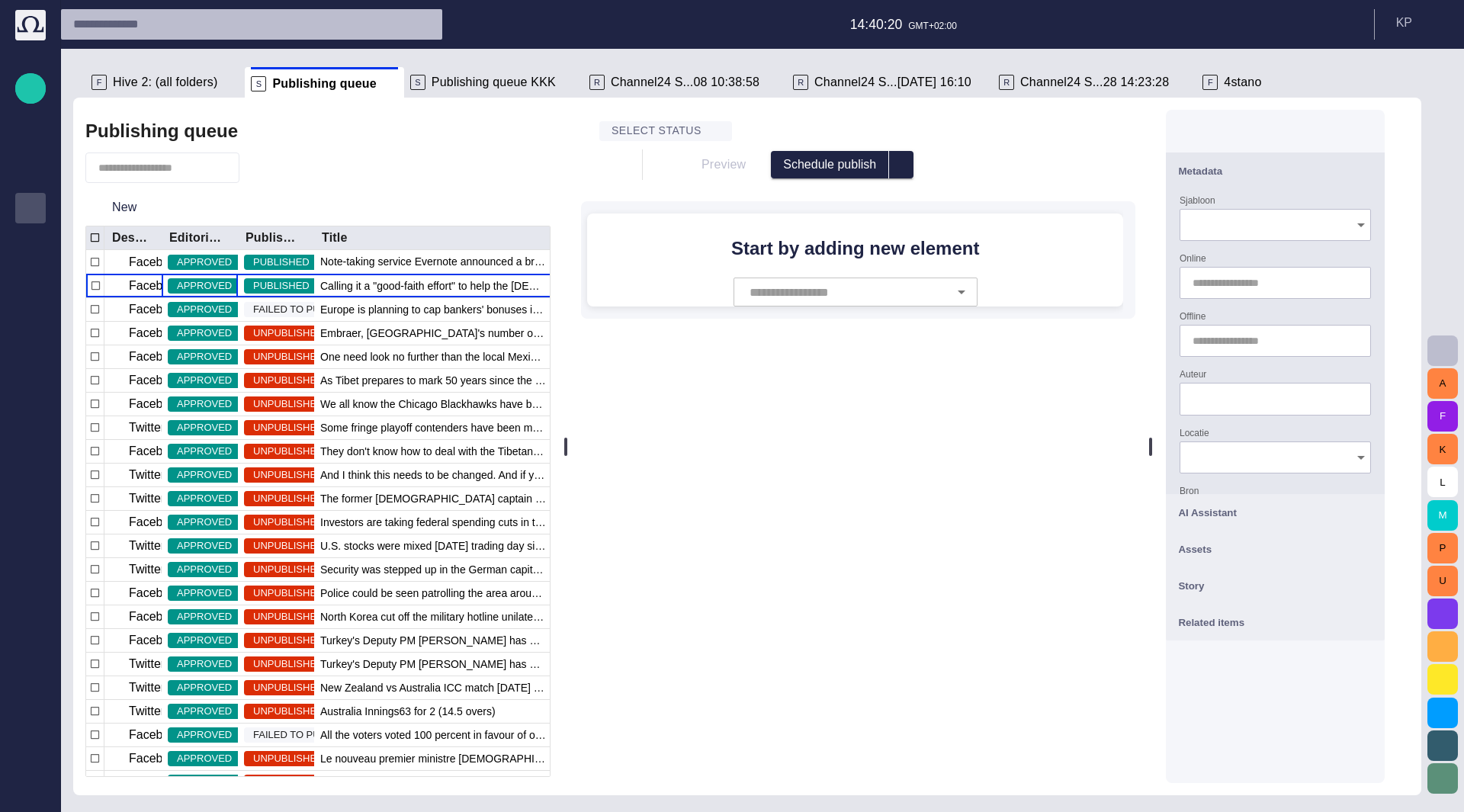
click at [906, 170] on span "select publish option" at bounding box center [901, 165] width 12 height 12
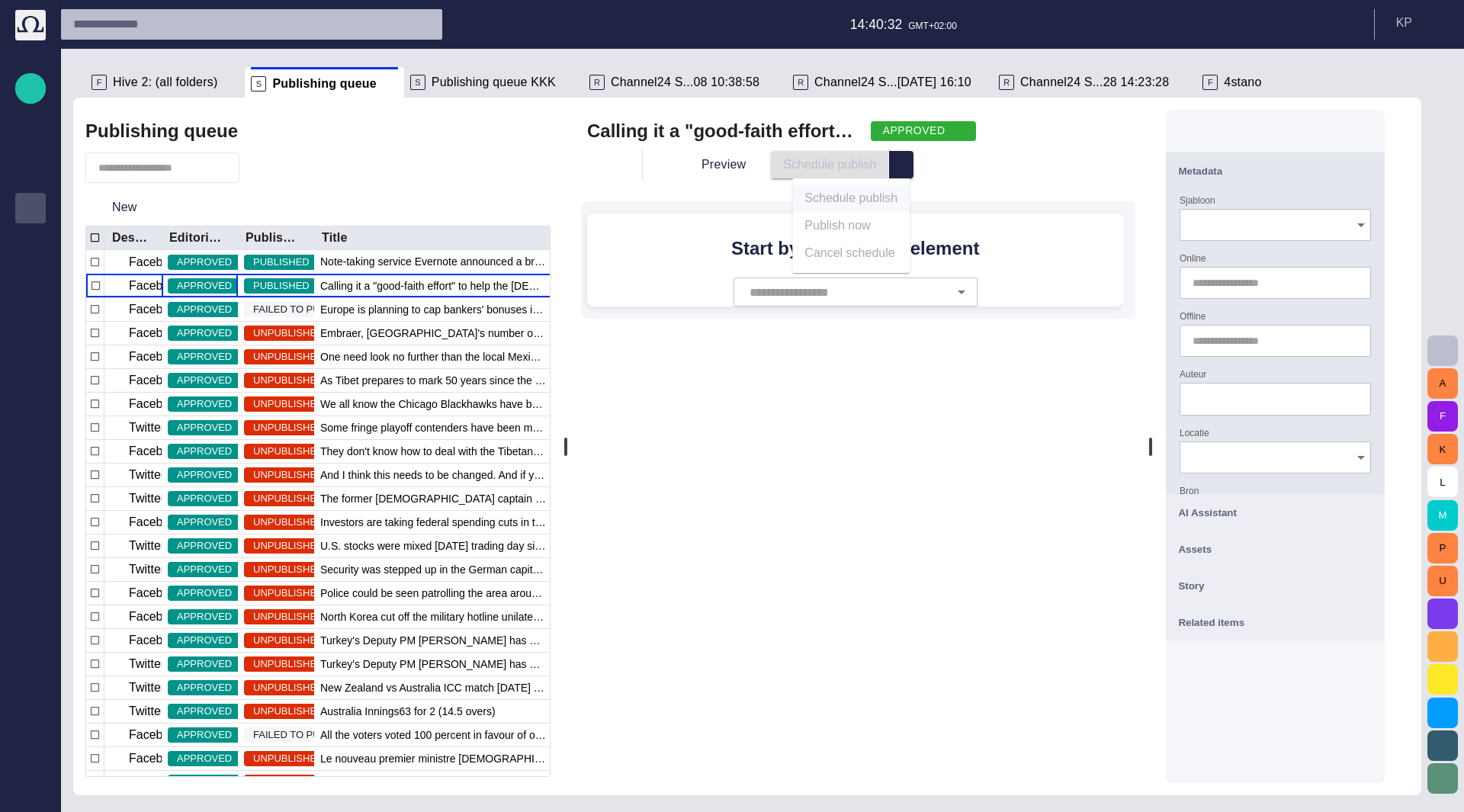
click at [926, 185] on div "Calling it a "good-faith effort" to help the [DEMOGRAPHIC_DATA] people, [DEMOGR…" at bounding box center [858, 217] width 554 height 203
click at [900, 173] on button "select publish option" at bounding box center [901, 164] width 25 height 27
click at [992, 178] on div "Preview Schedule publish Schedule publish Publish now Cancel schedule" at bounding box center [877, 164] width 419 height 27
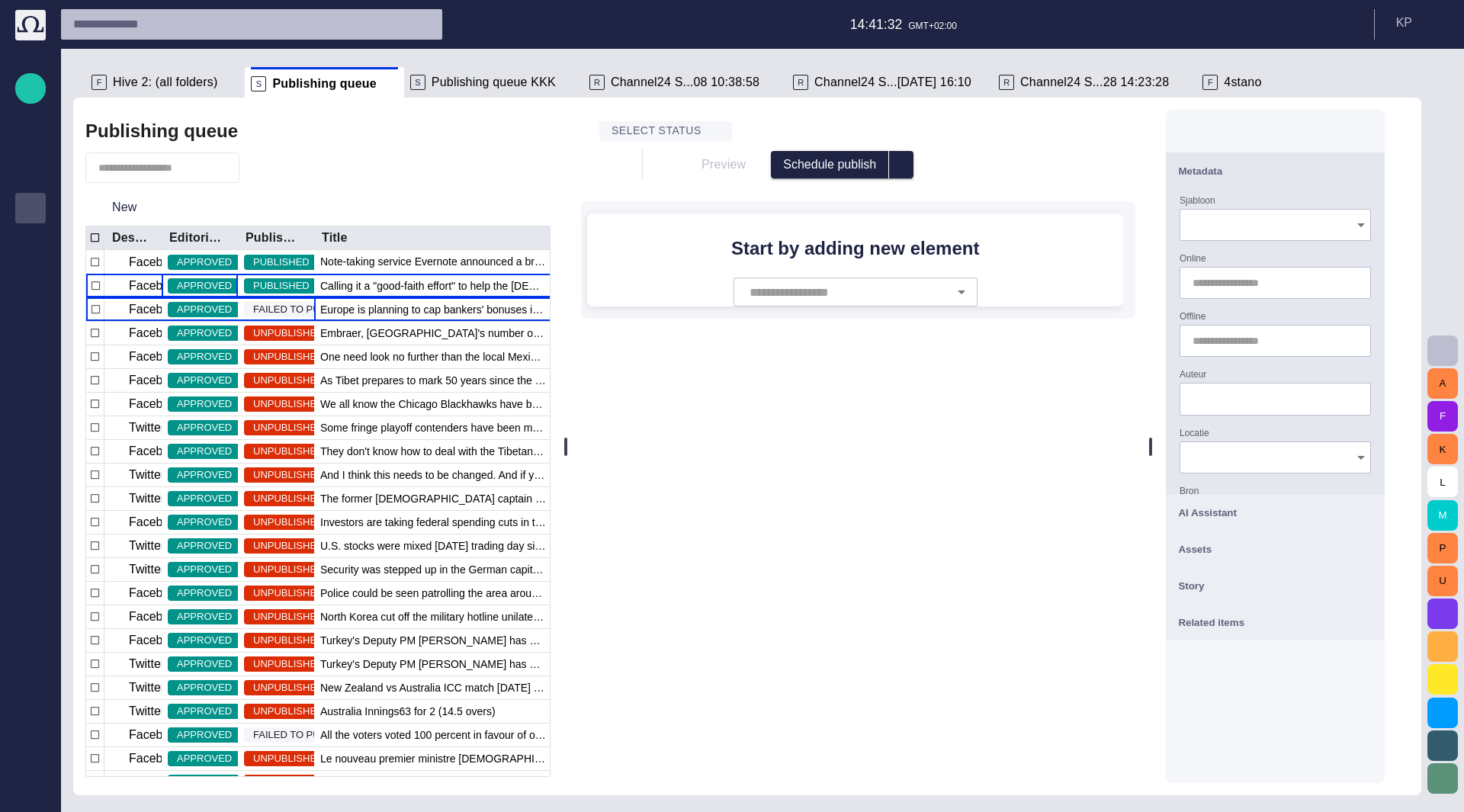
click at [434, 310] on span "Europe is planning to cap bankers' bonuses in a bid to curb the kind of reckles…" at bounding box center [433, 310] width 226 height 16
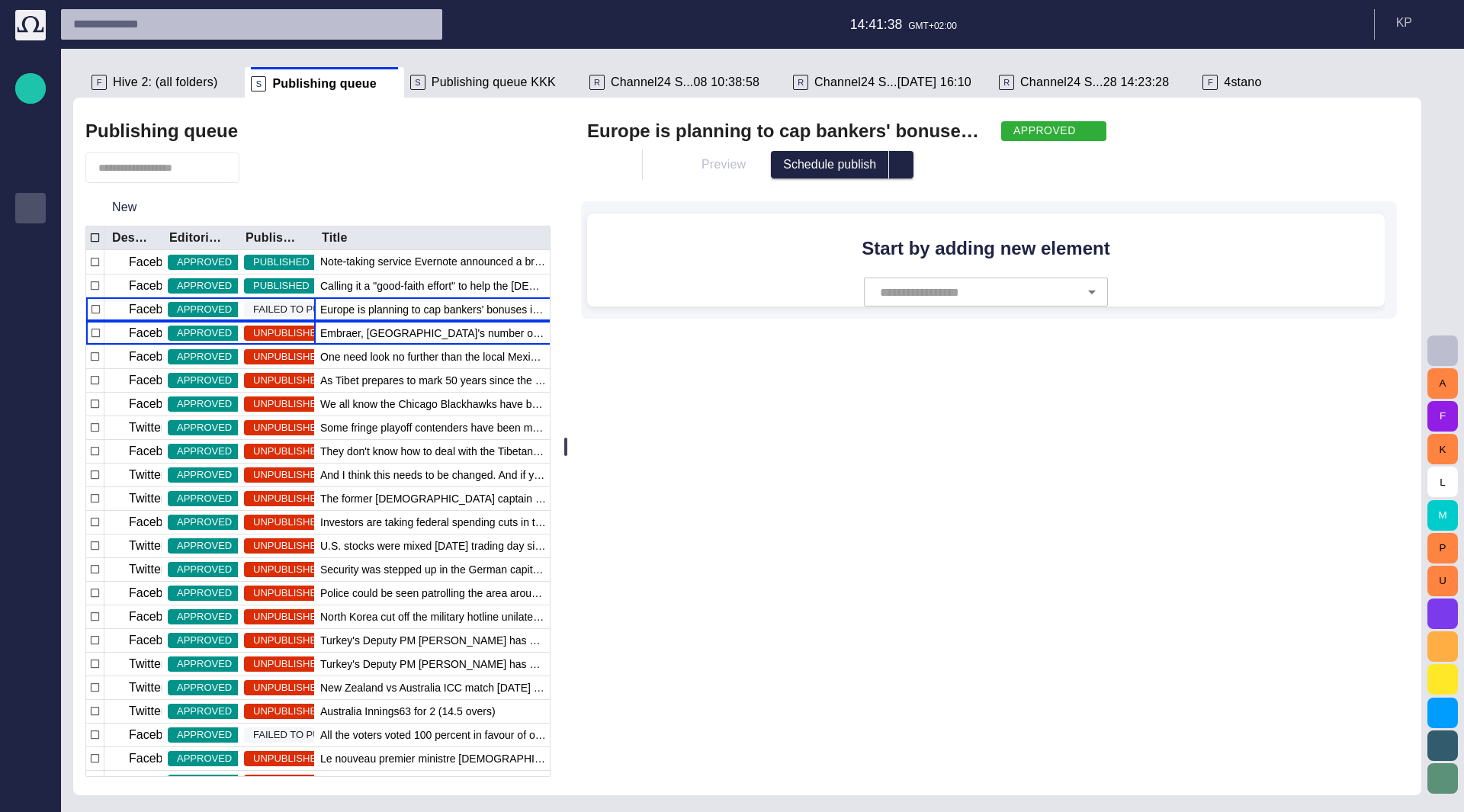
click at [429, 330] on span "Embraer, [GEOGRAPHIC_DATA]'s number one exporter of manufactured goods," at bounding box center [433, 333] width 226 height 16
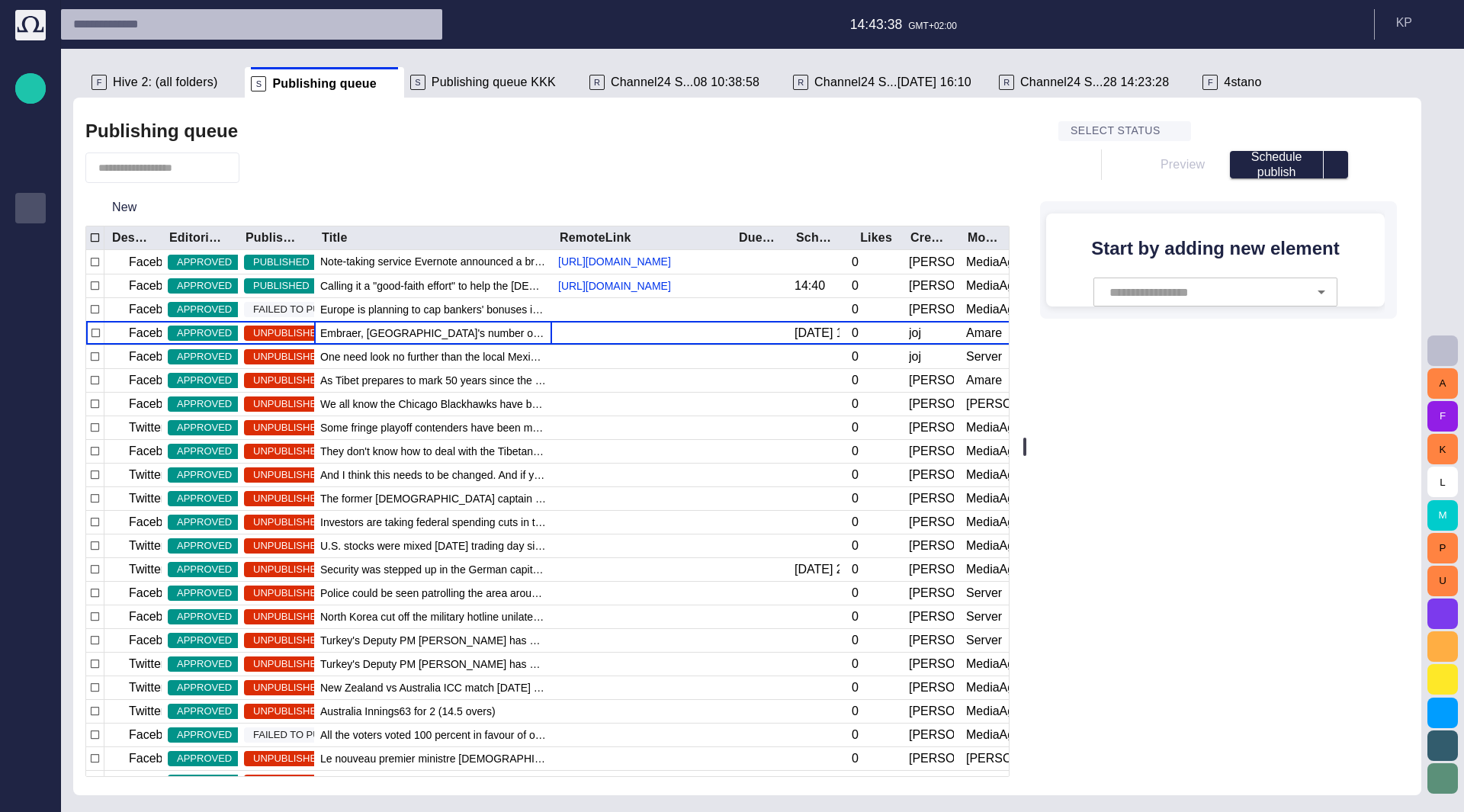
drag, startPoint x: 571, startPoint y: 397, endPoint x: 1031, endPoint y: 350, distance: 462.4
click at [1027, 437] on div at bounding box center [1025, 446] width 3 height 18
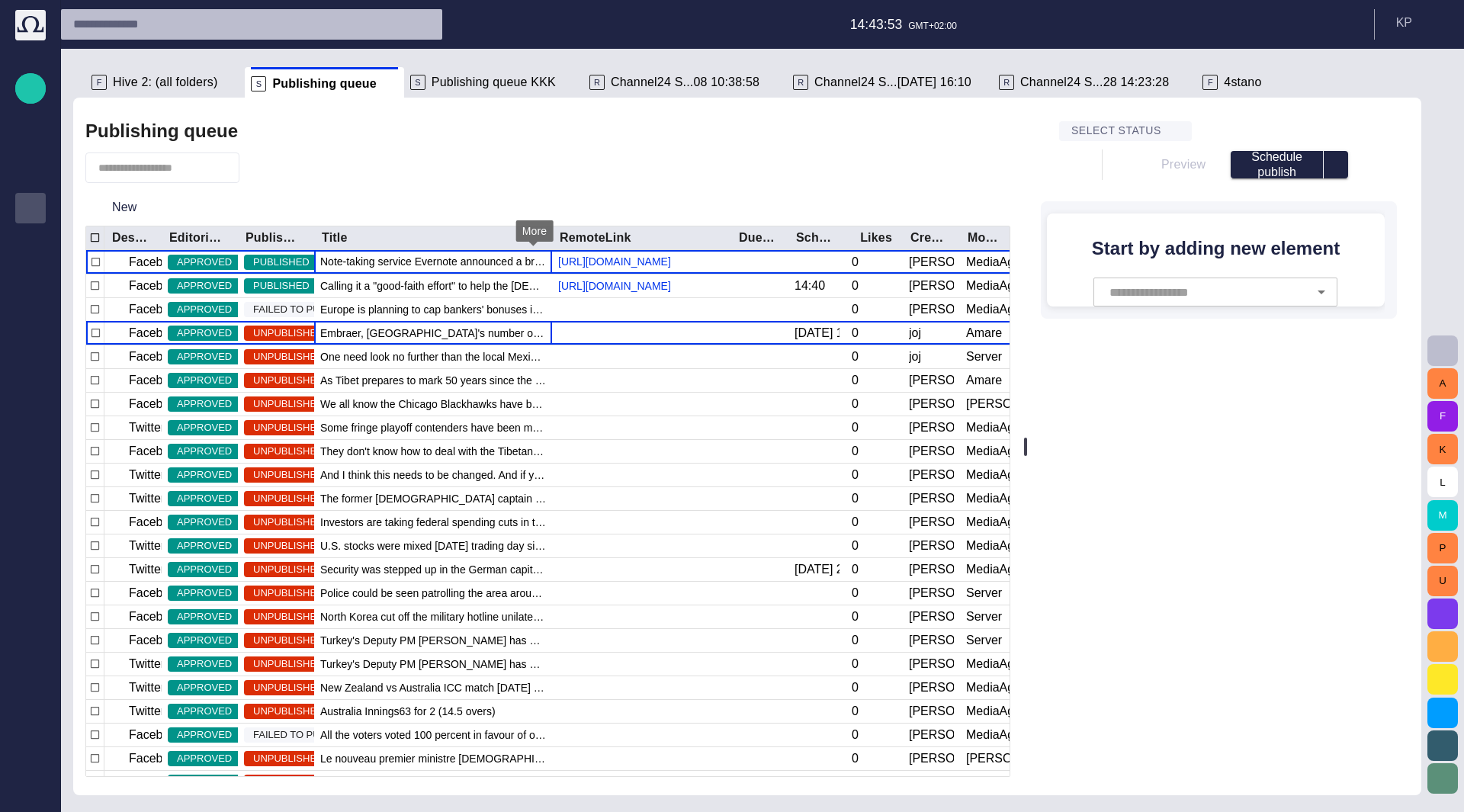
click at [0, 0] on span "button" at bounding box center [0, 0] width 0 height 0
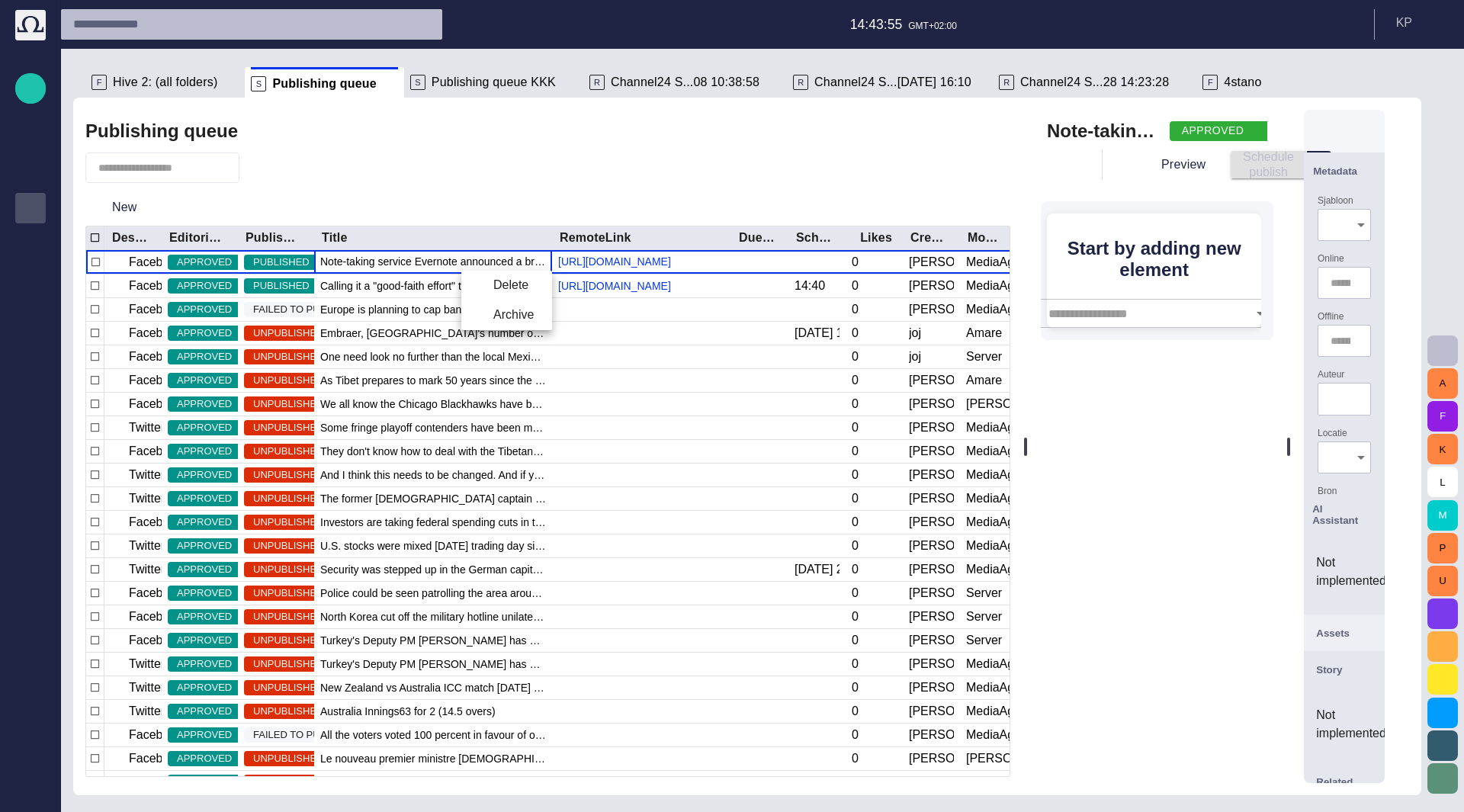
click at [537, 385] on div at bounding box center [732, 406] width 1464 height 812
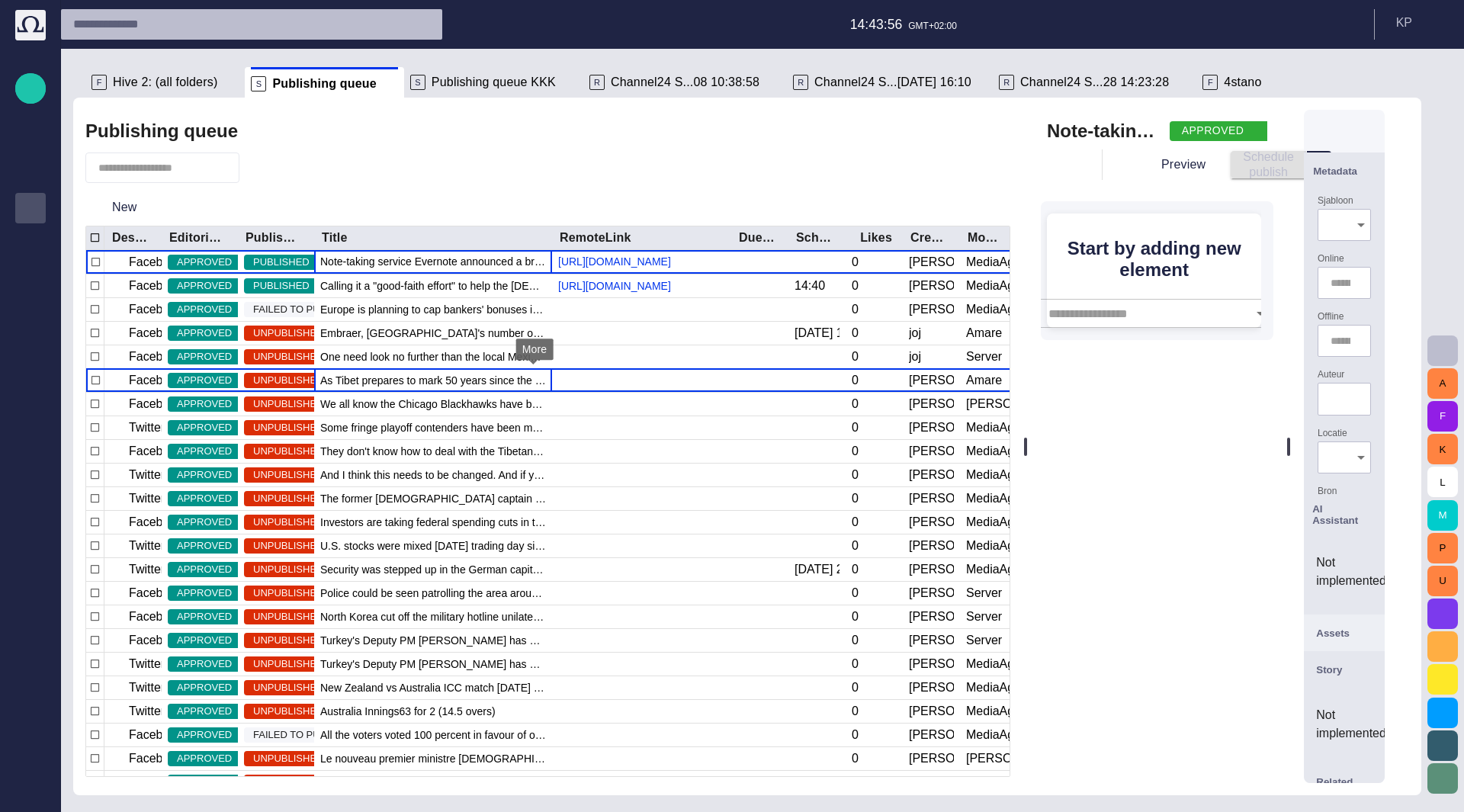
click at [0, 0] on span "button" at bounding box center [0, 0] width 0 height 0
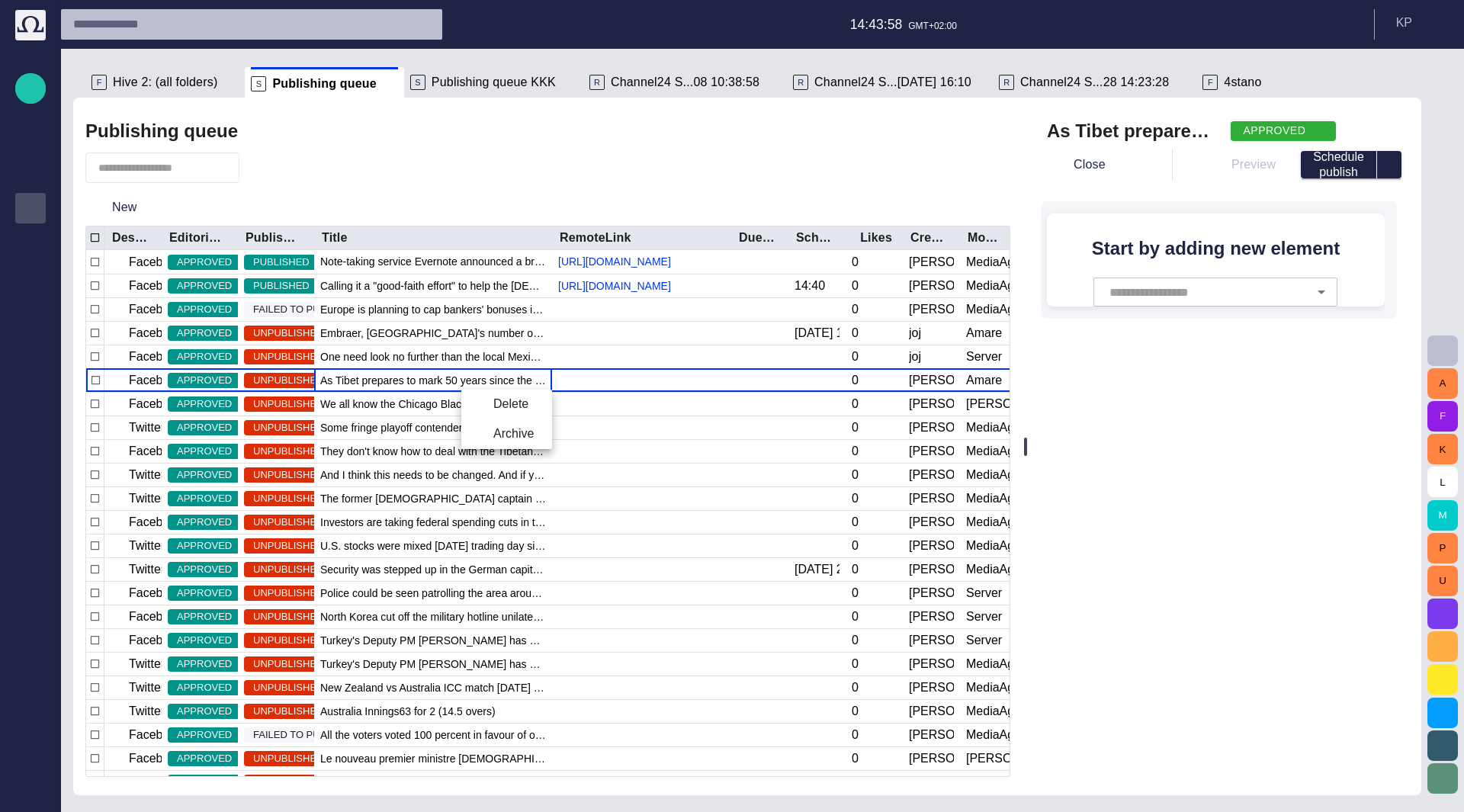
click at [659, 83] on div at bounding box center [732, 406] width 1464 height 812
click at [659, 83] on span "Channel24 S...08 10:38:58" at bounding box center [685, 82] width 148 height 16
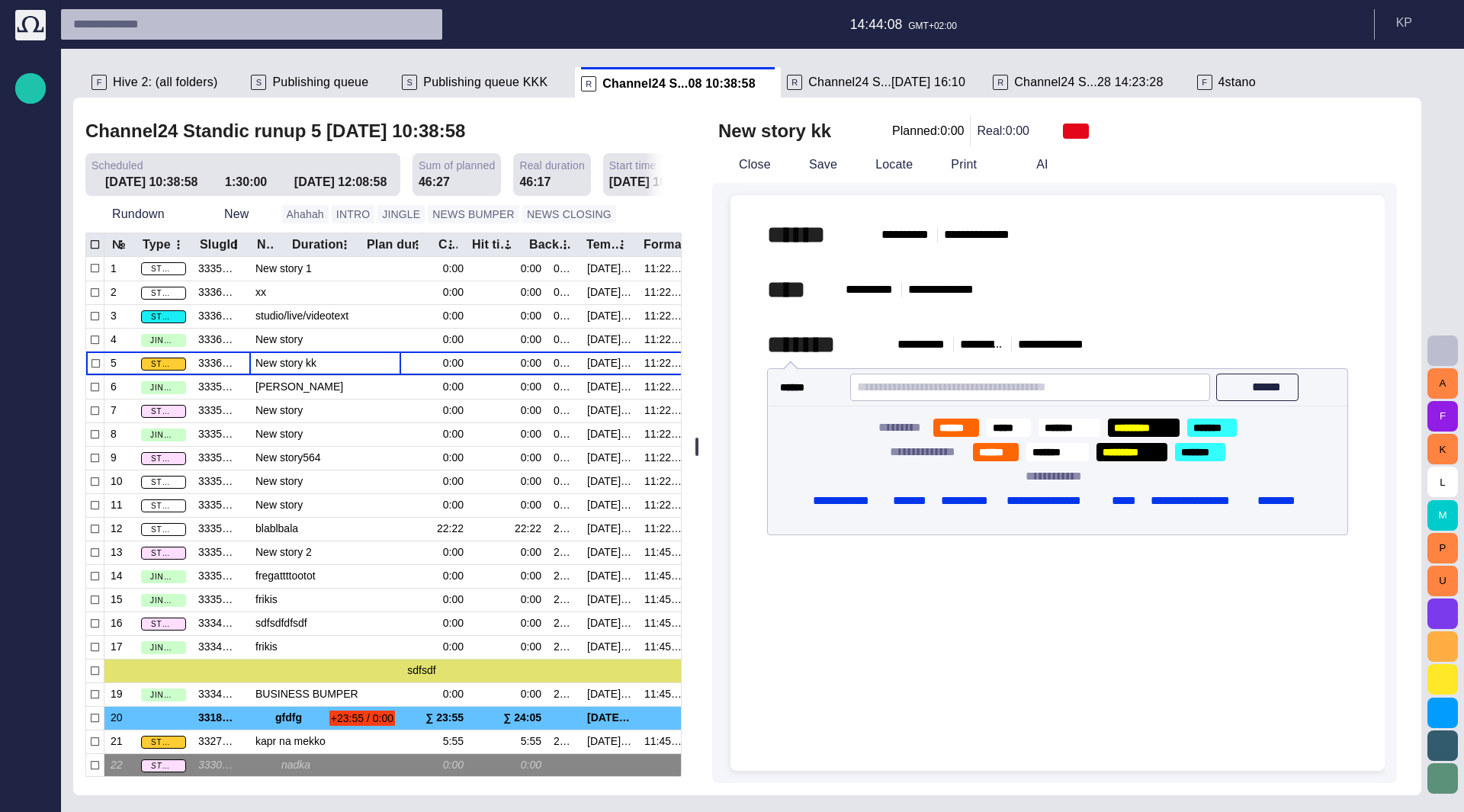
drag, startPoint x: 397, startPoint y: 243, endPoint x: 264, endPoint y: 269, distance: 135.5
click at [264, 269] on div "№ Type SlugId Name Duration Plan dur Cm dur Hit time Backtime Template Format 1…" at bounding box center [384, 504] width 595 height 543
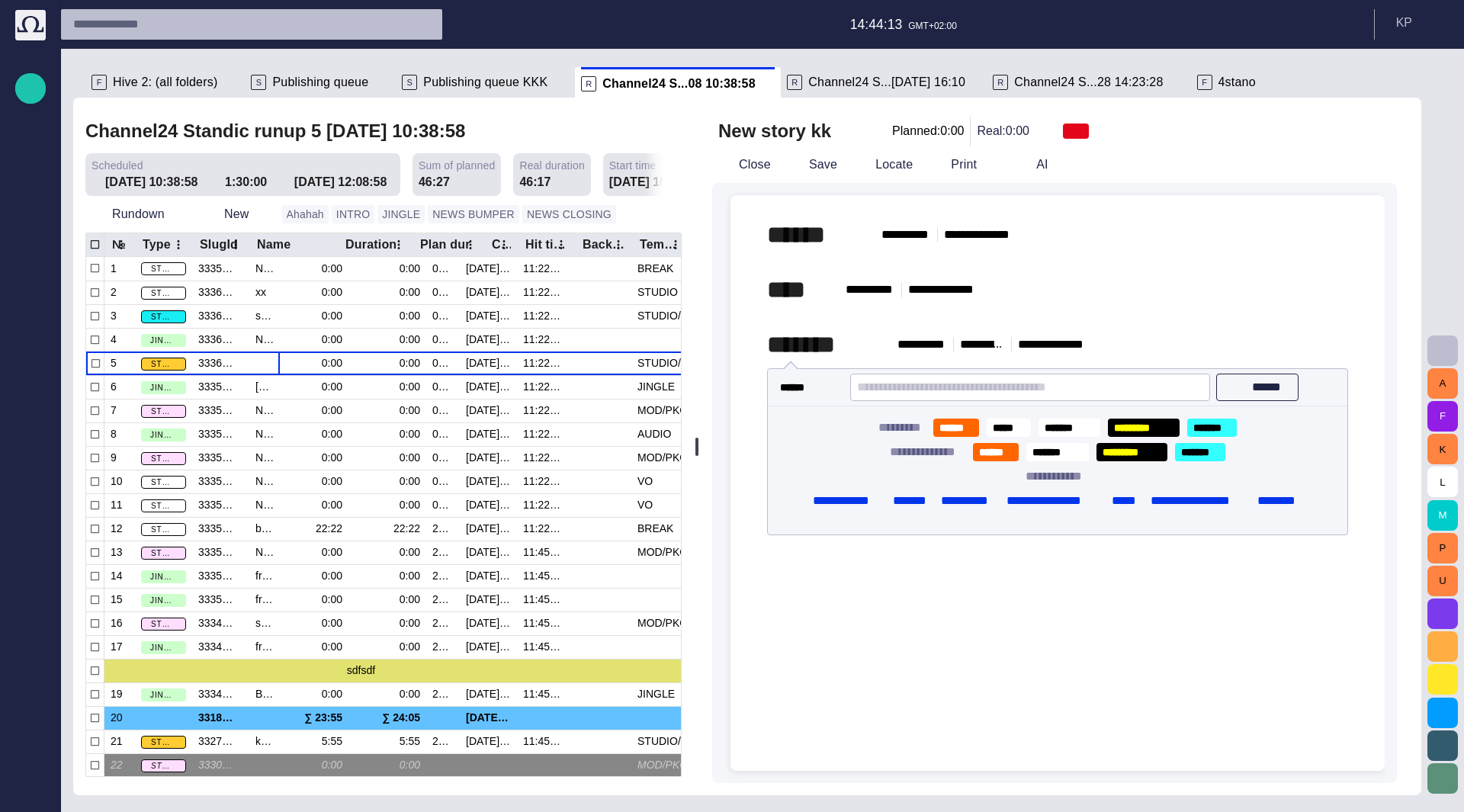
drag, startPoint x: 278, startPoint y: 248, endPoint x: 344, endPoint y: 246, distance: 66.0
click at [342, 246] on div at bounding box center [337, 244] width 7 height 24
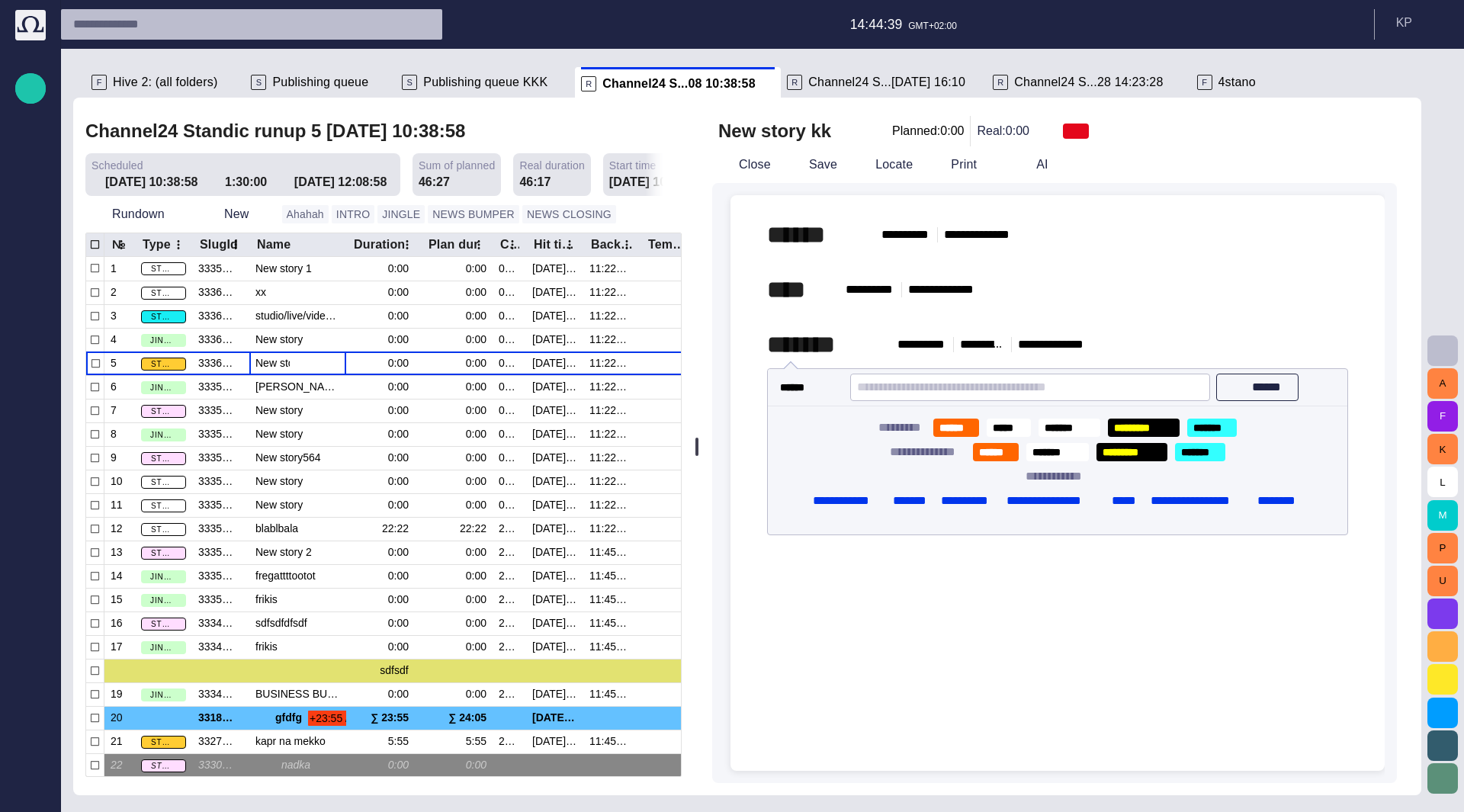
click at [466, 72] on div "S Publishing queue KKK" at bounding box center [485, 82] width 167 height 30
click at [462, 86] on span "Publishing queue KKK" at bounding box center [485, 82] width 124 height 16
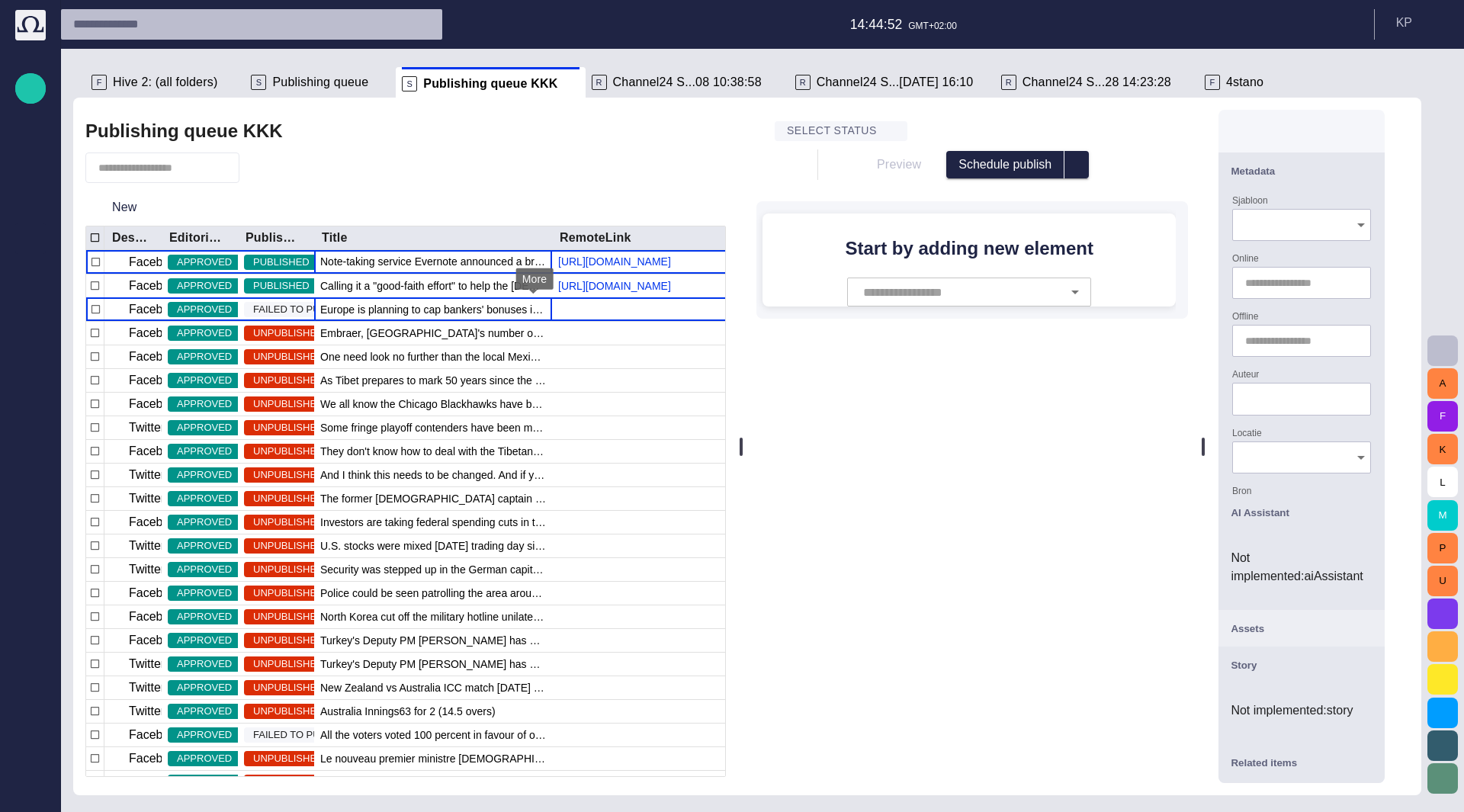
click at [0, 0] on span "button" at bounding box center [0, 0] width 0 height 0
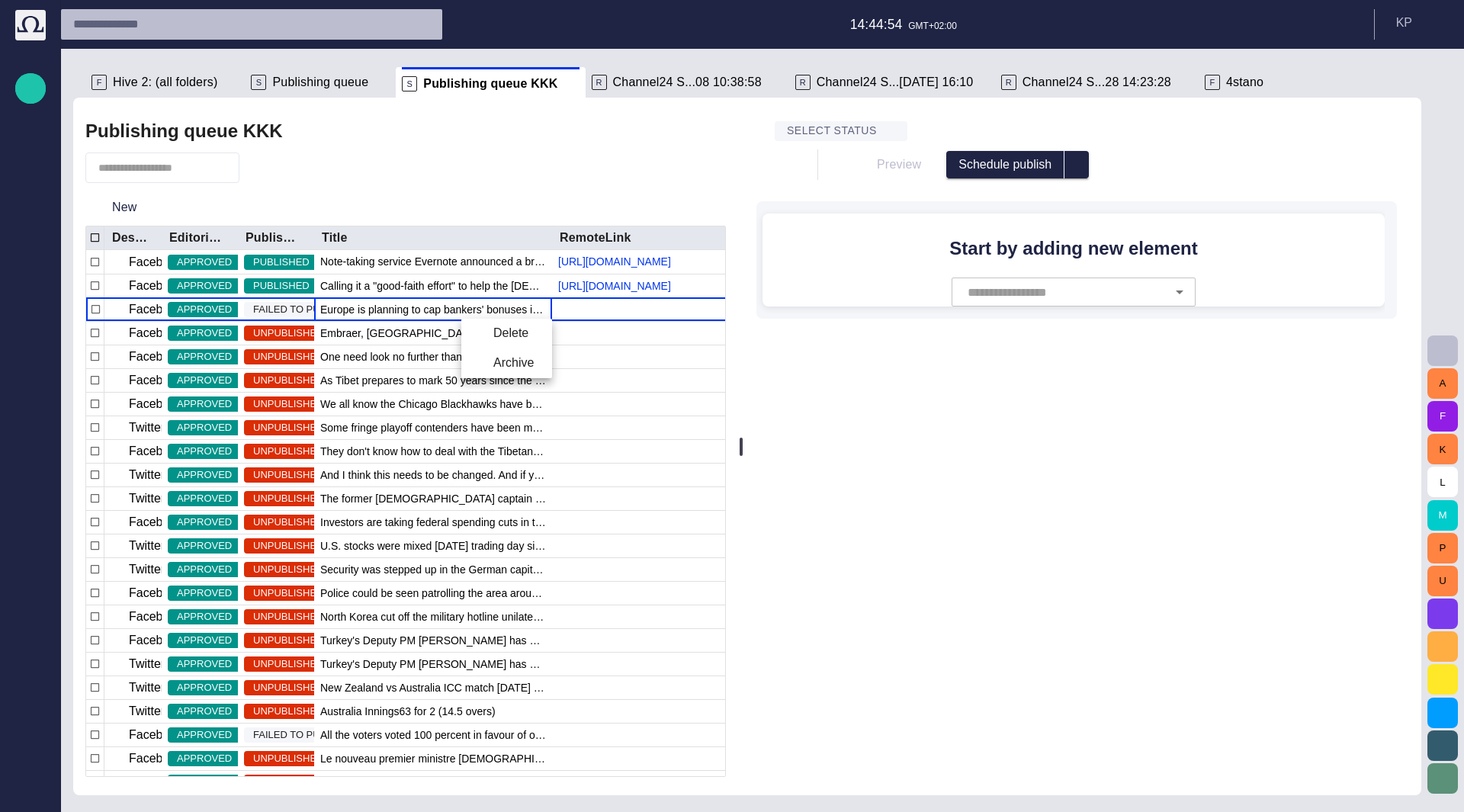
click at [539, 267] on div at bounding box center [732, 406] width 1464 height 812
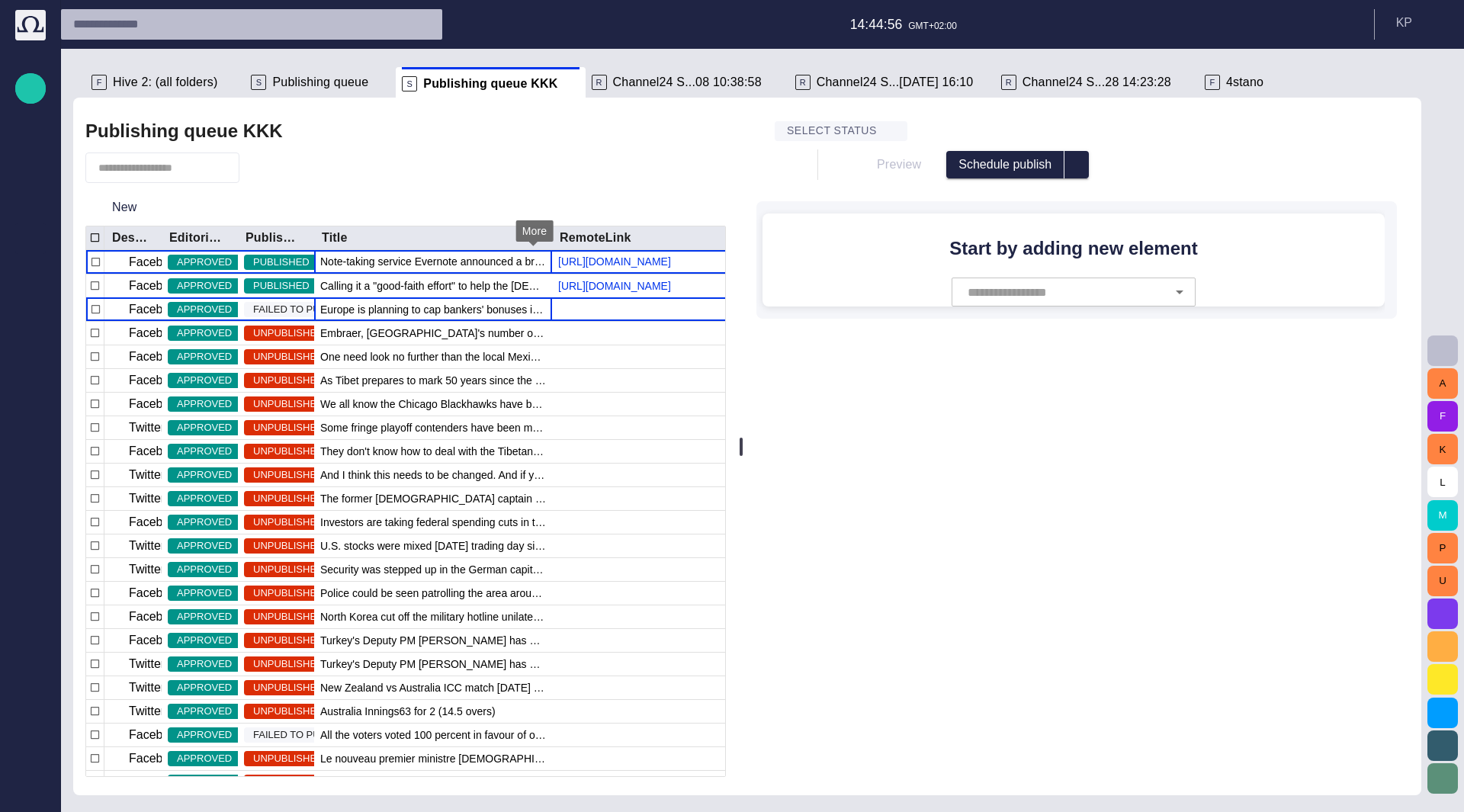
click at [0, 0] on span "button" at bounding box center [0, 0] width 0 height 0
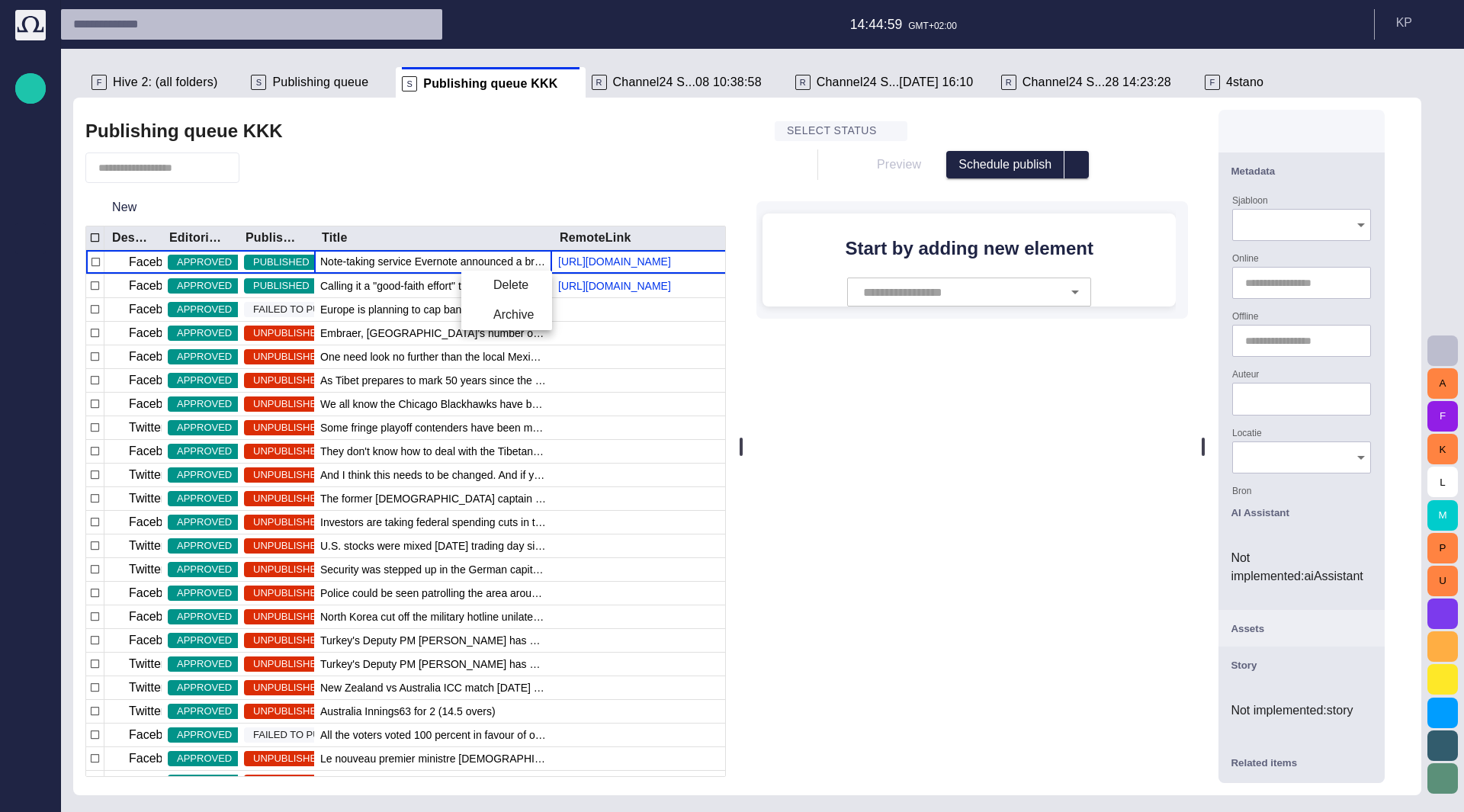
click at [323, 86] on div at bounding box center [732, 406] width 1464 height 812
click at [610, 91] on div "R Channel24 S...08 10:38:58" at bounding box center [687, 82] width 191 height 30
click at [613, 85] on span "Channel24 S...08 10:38:58" at bounding box center [687, 82] width 148 height 16
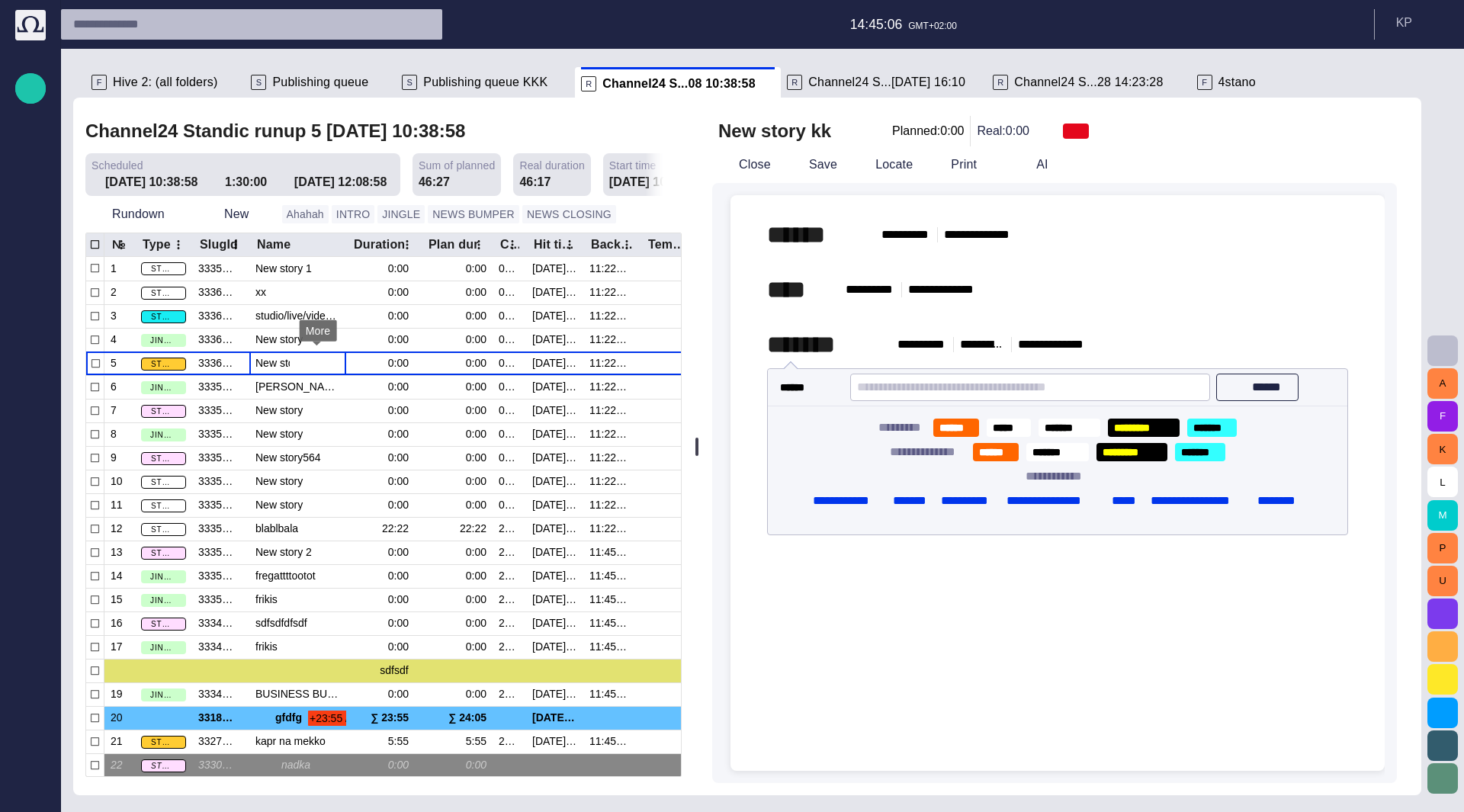
click at [319, 365] on span "button" at bounding box center [317, 363] width 12 height 12
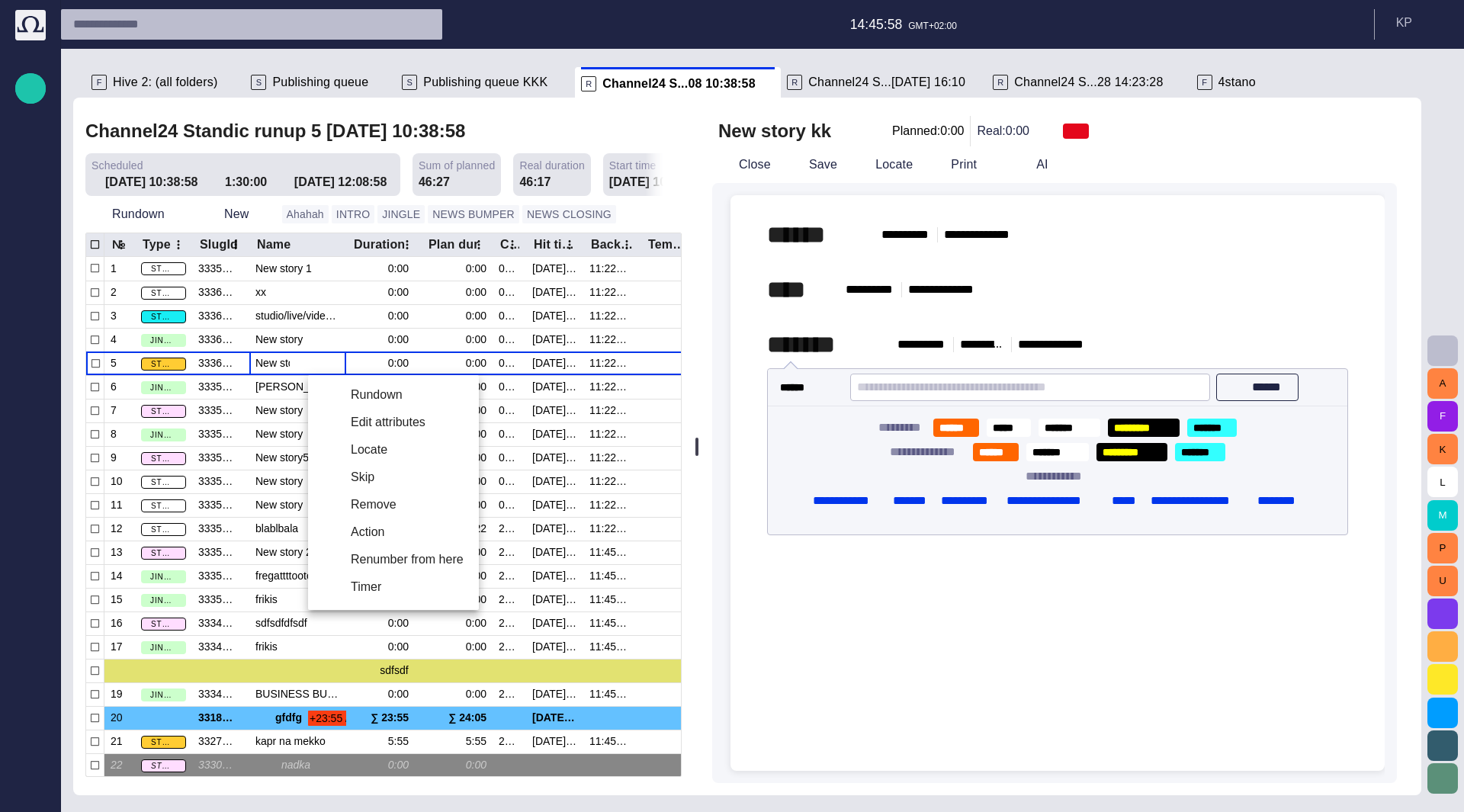
click at [315, 365] on div at bounding box center [732, 406] width 1464 height 812
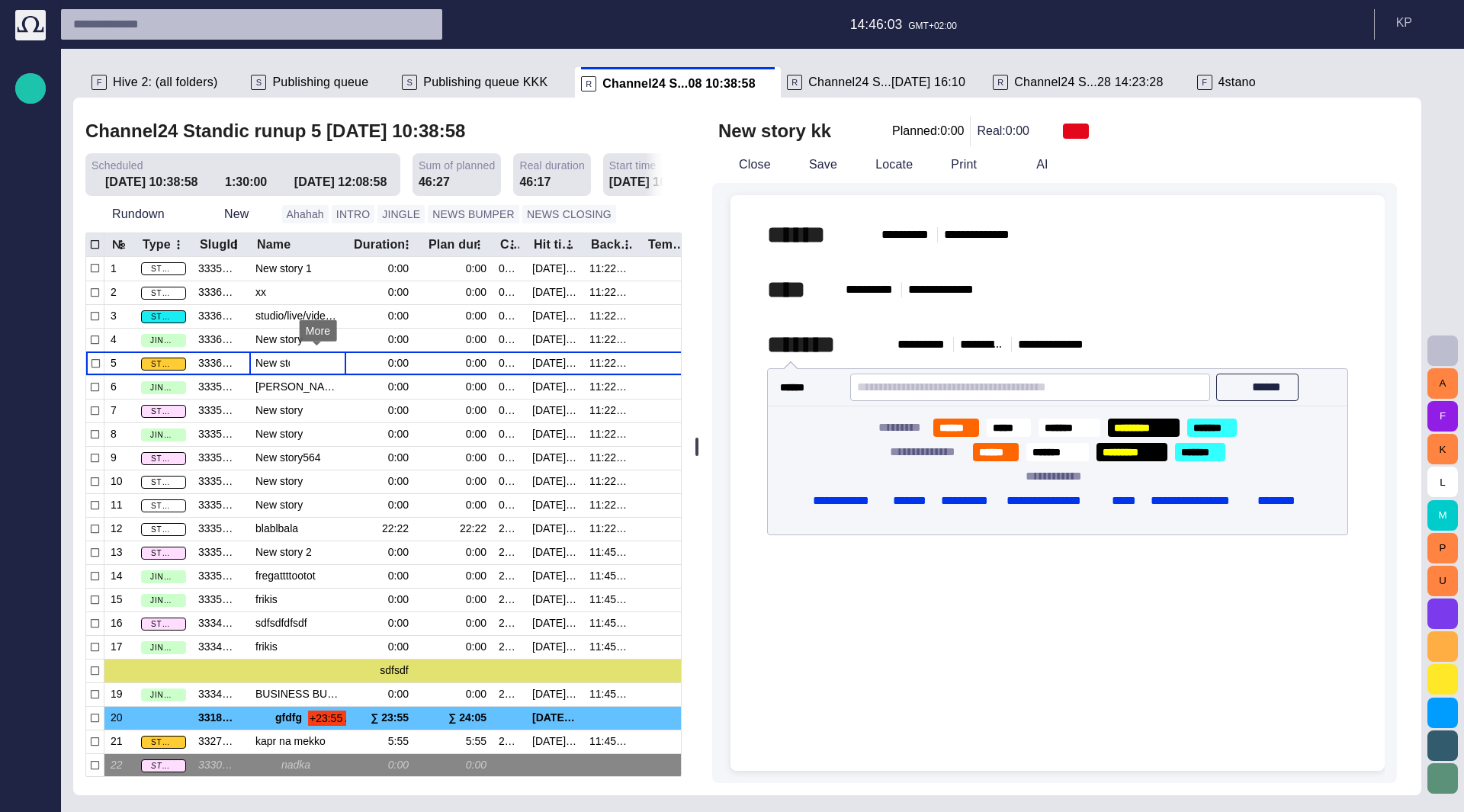
click at [316, 363] on span "button" at bounding box center [317, 363] width 12 height 12
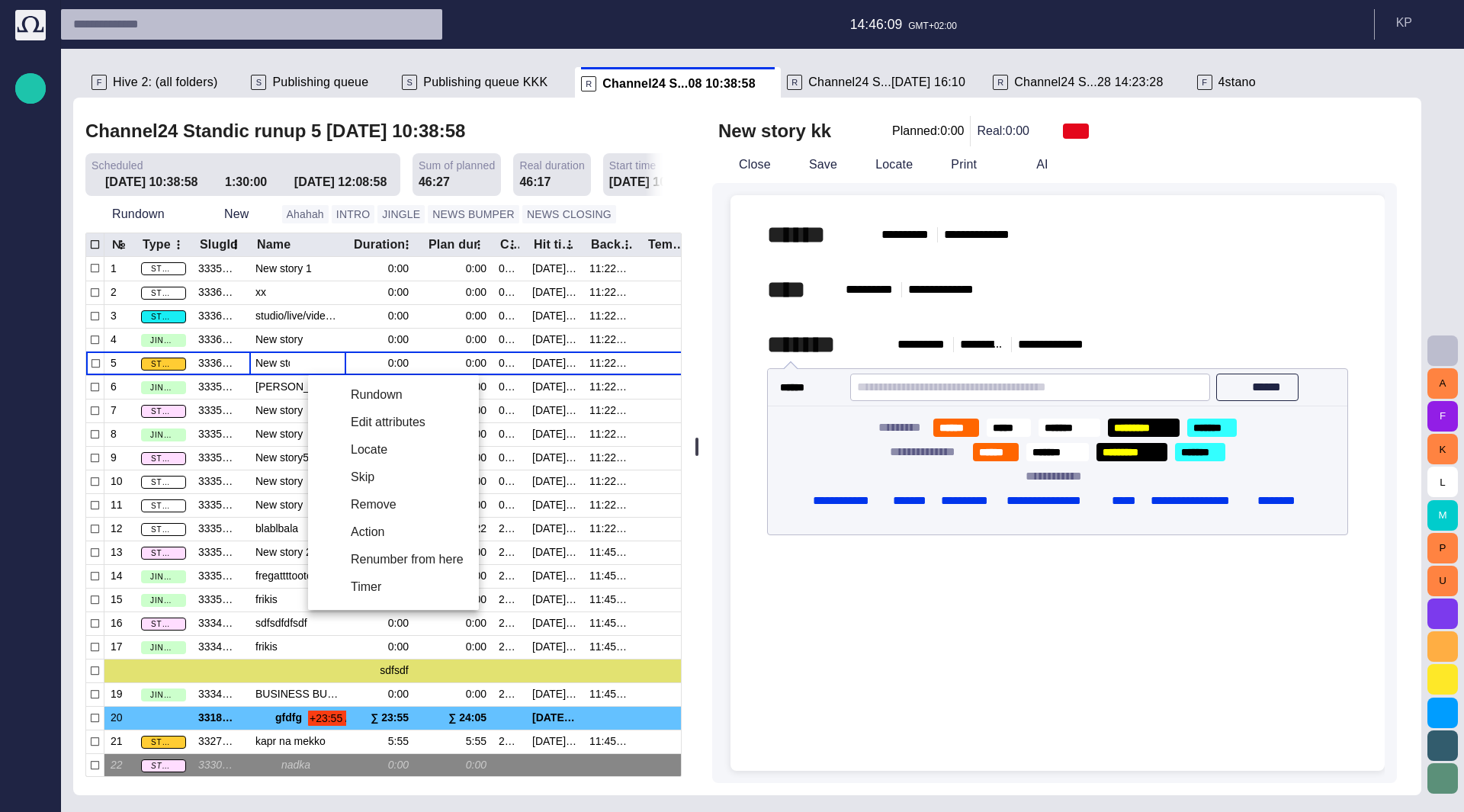
click at [428, 80] on div at bounding box center [732, 406] width 1464 height 812
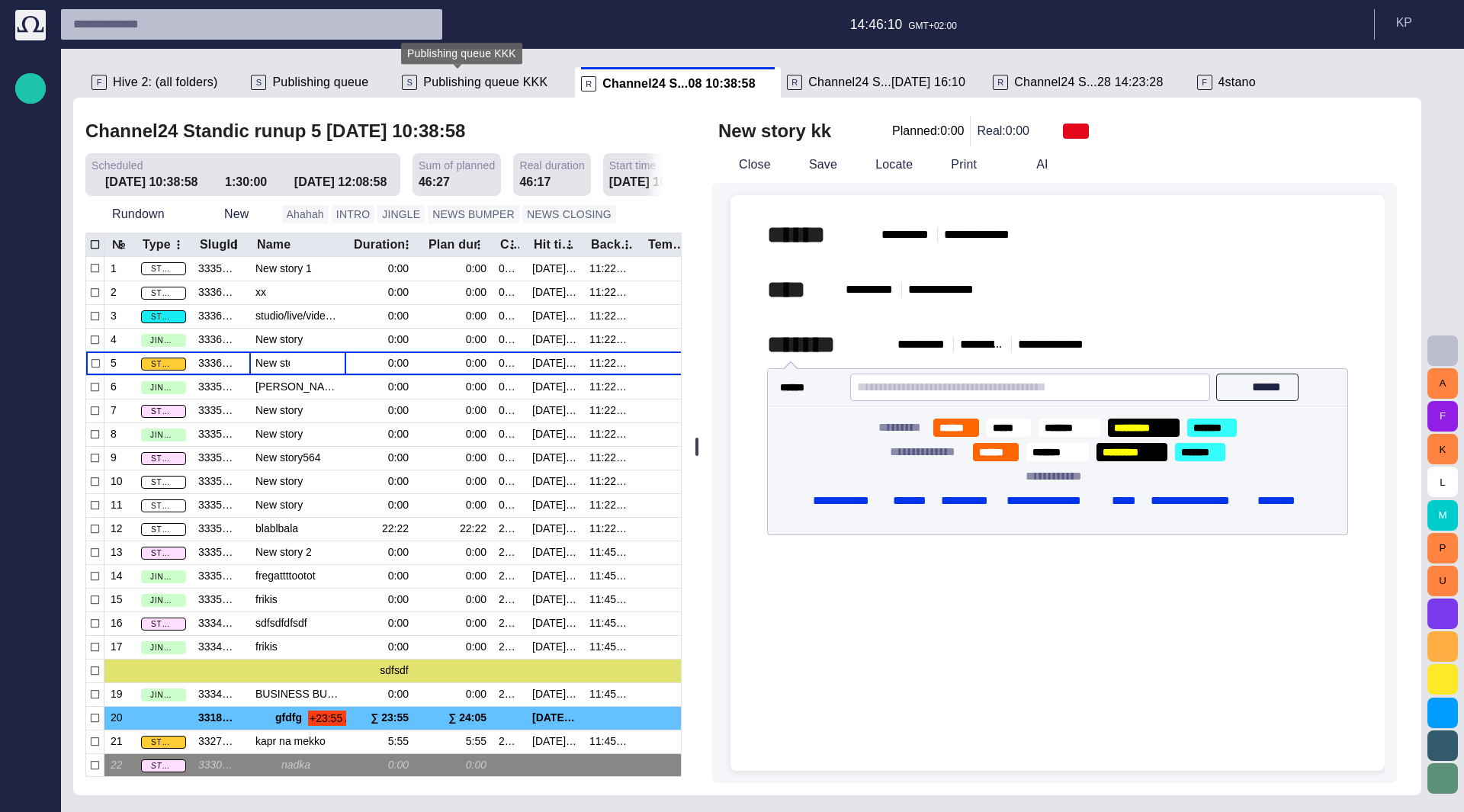
click at [428, 80] on span "Publishing queue KKK" at bounding box center [485, 82] width 124 height 16
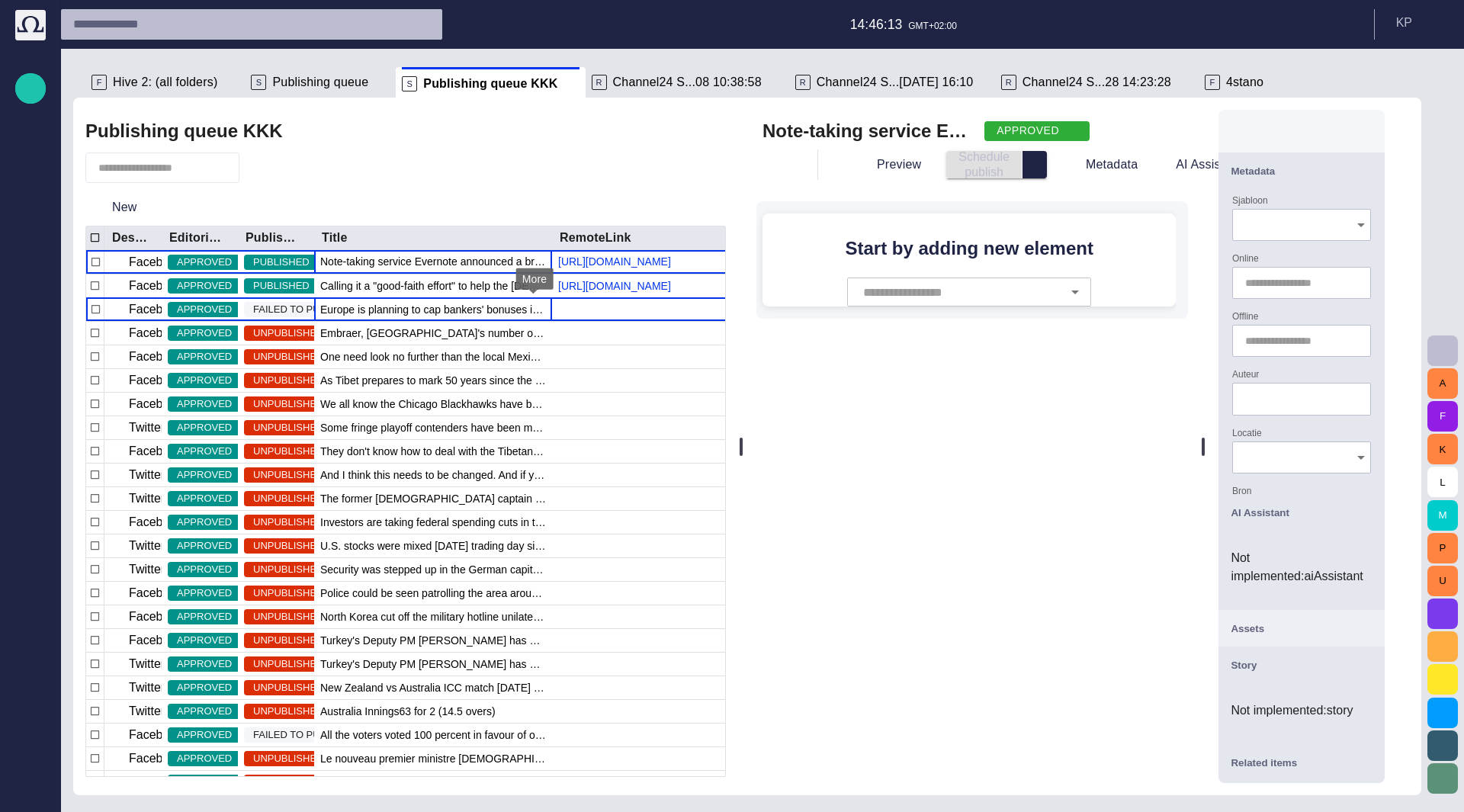
click at [0, 0] on span "button" at bounding box center [0, 0] width 0 height 0
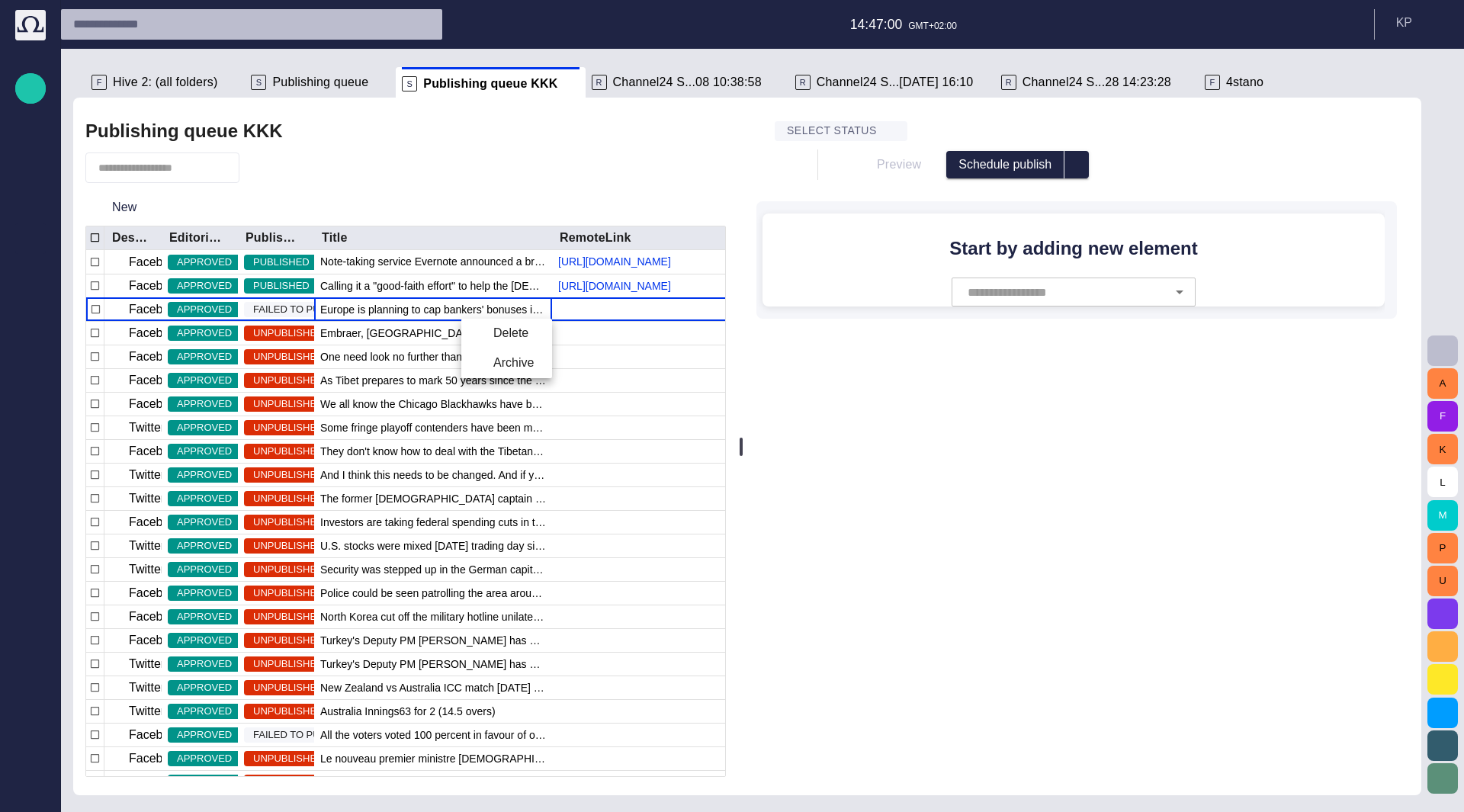
click at [1383, 169] on div at bounding box center [732, 406] width 1464 height 812
click at [1383, 169] on span "button" at bounding box center [1375, 165] width 16 height 16
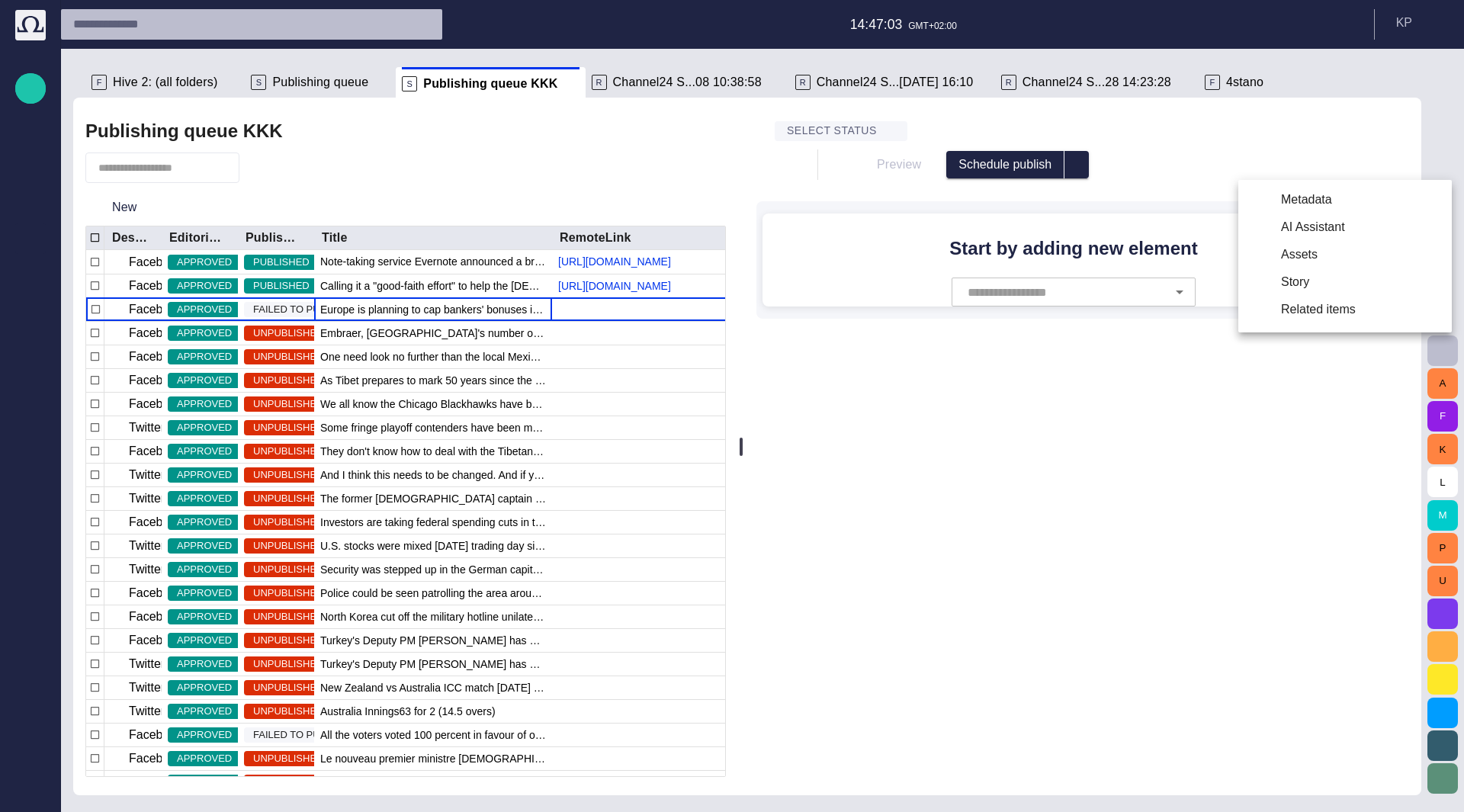
click at [1313, 231] on li "AI Assistant" at bounding box center [1345, 226] width 213 height 27
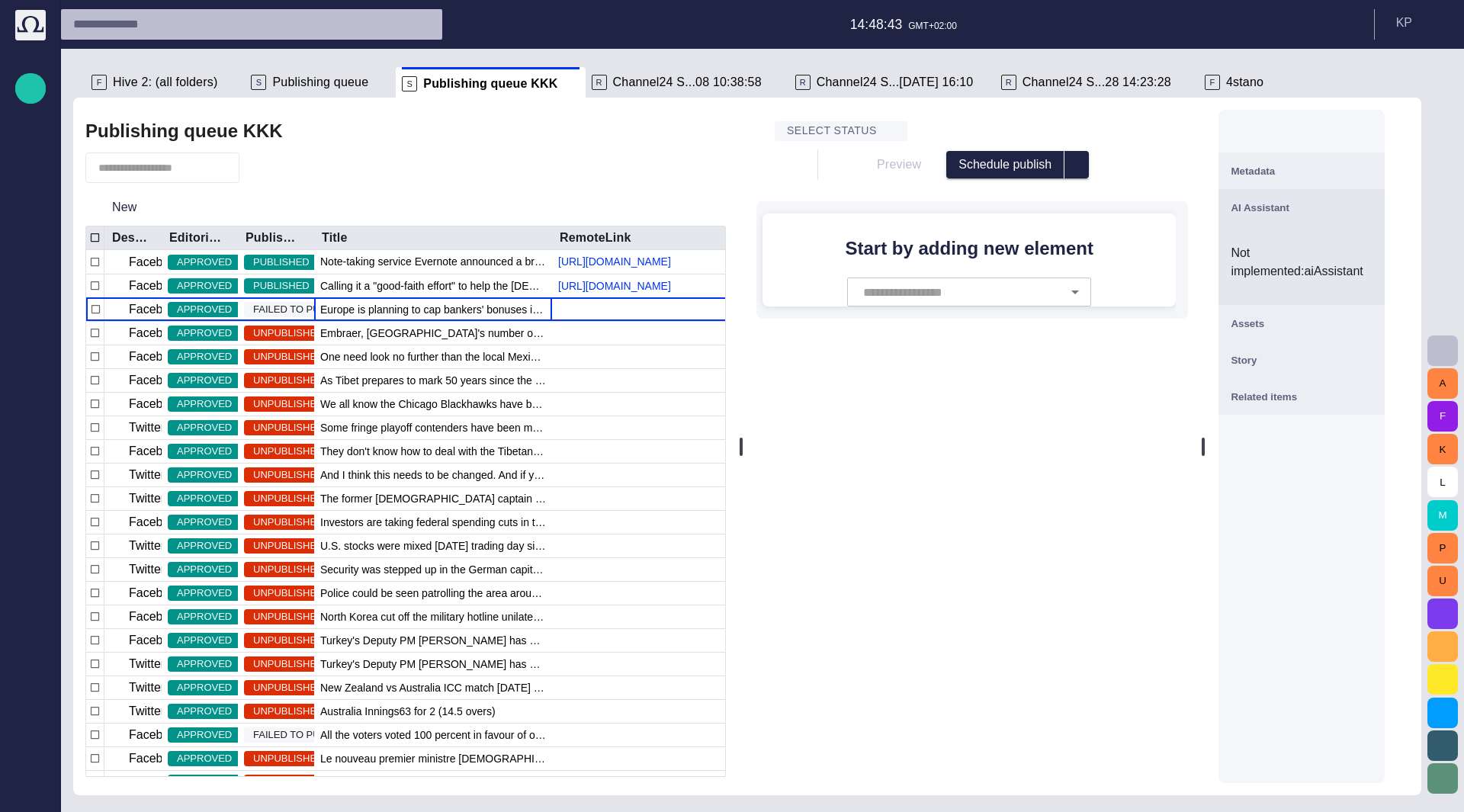
click at [1010, 292] on input "text" at bounding box center [960, 292] width 202 height 29
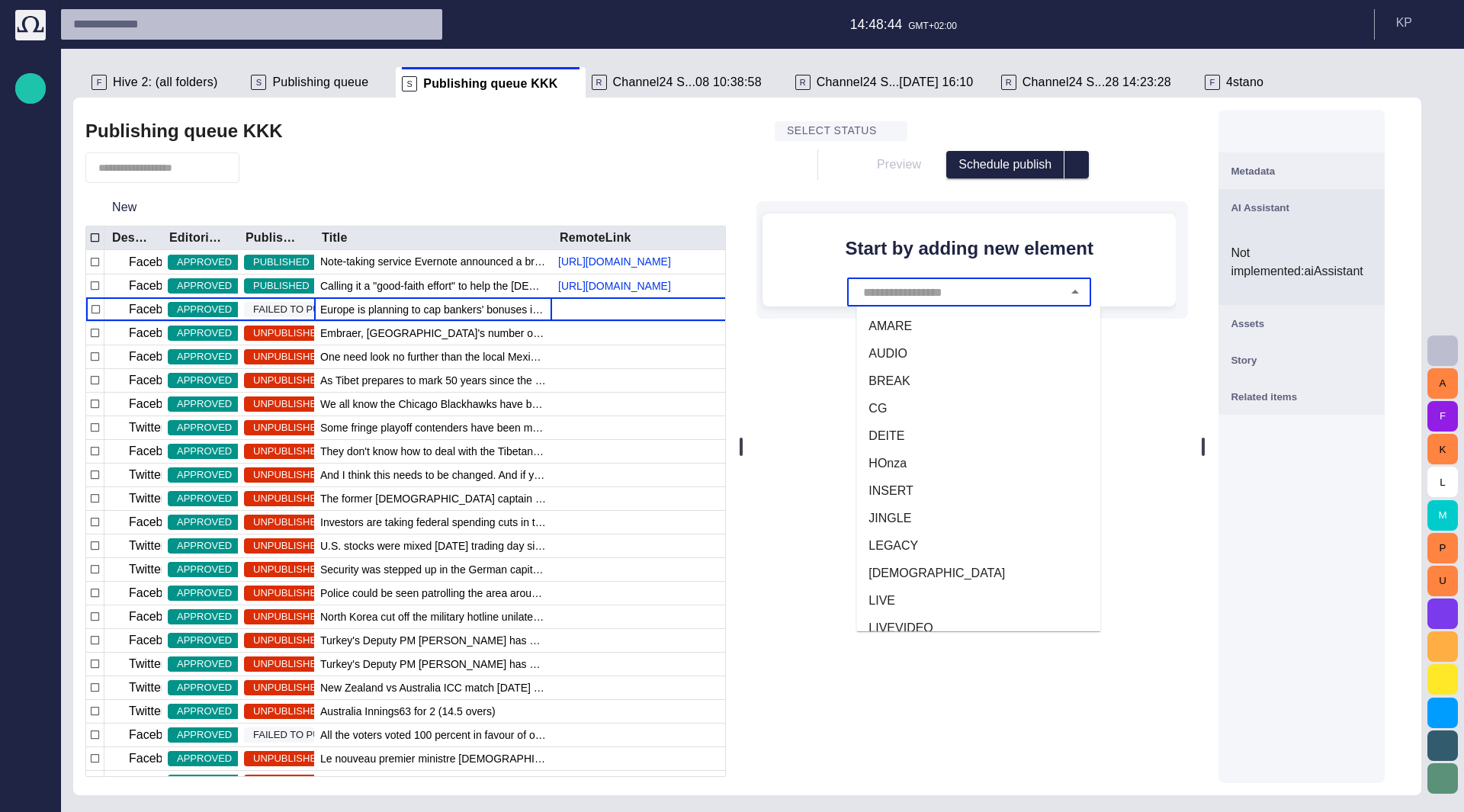
click at [920, 369] on li "BREAK" at bounding box center [978, 380] width 244 height 27
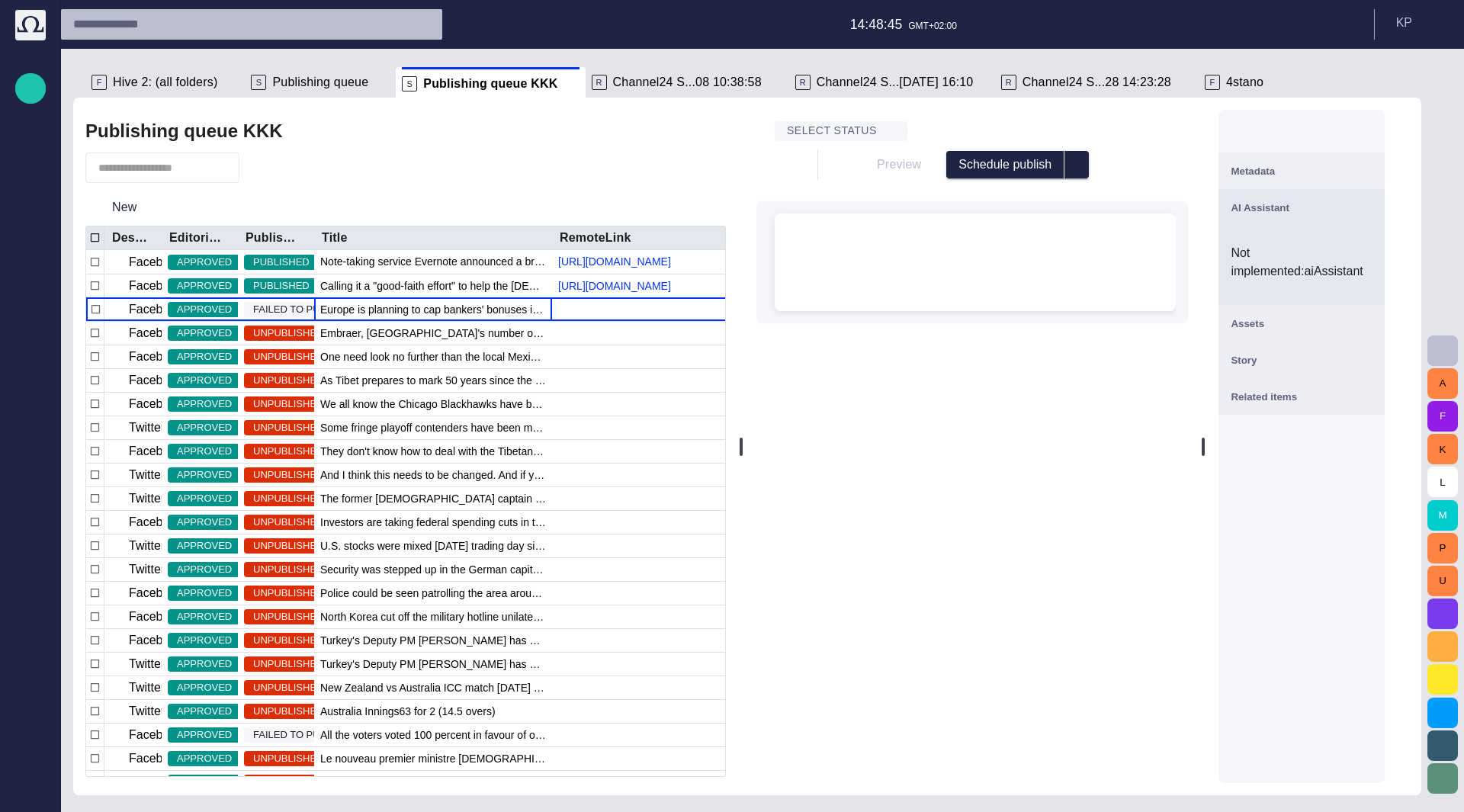
click at [939, 245] on div "﻿ ﻿ ﻿" at bounding box center [975, 262] width 377 height 97
click at [783, 255] on span "button" at bounding box center [774, 253] width 18 height 29
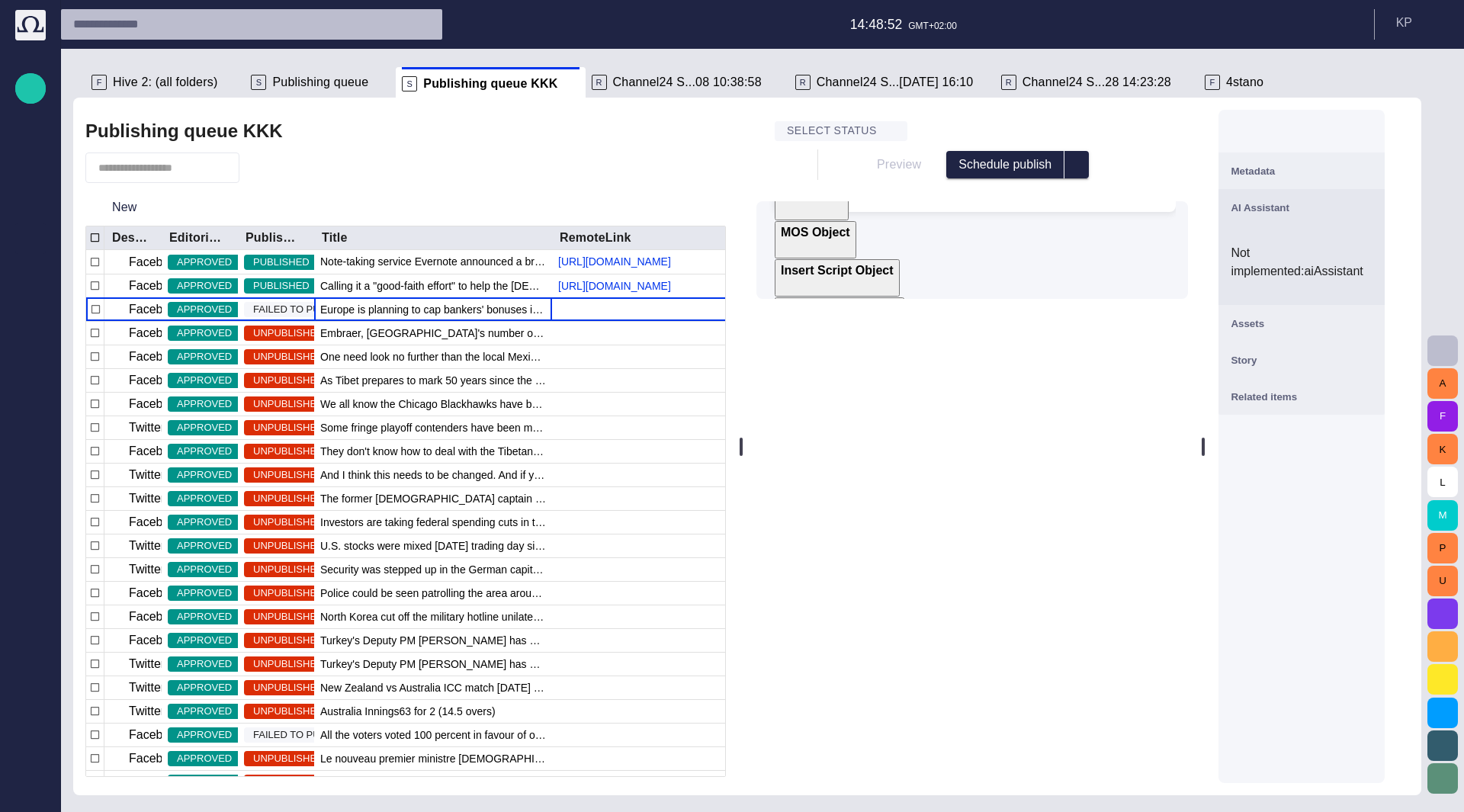
scroll to position [94, 0]
click at [850, 222] on p "MOS Object" at bounding box center [816, 213] width 69 height 18
click at [904, 268] on span "MOS Object" at bounding box center [990, 261] width 371 height 18
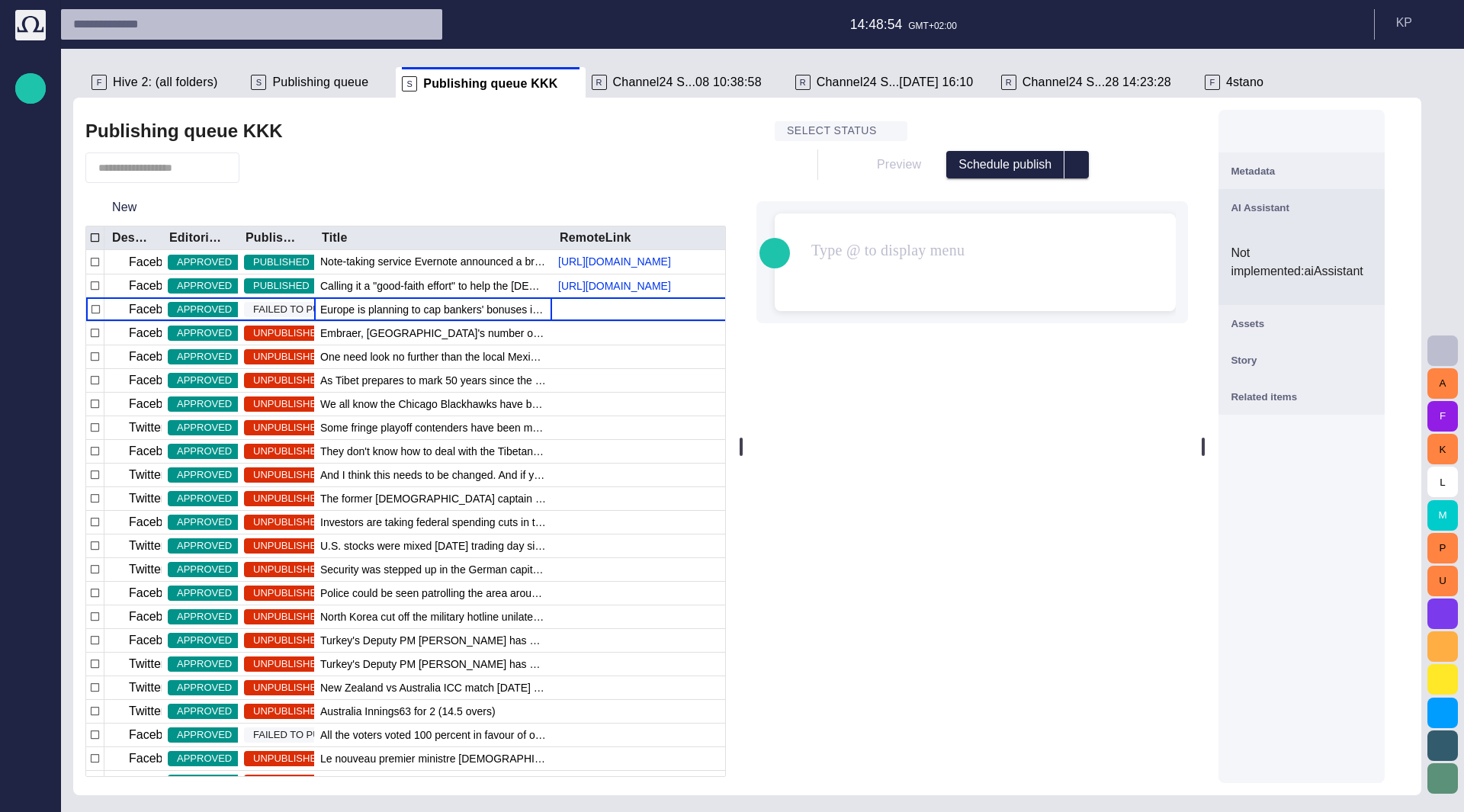
scroll to position [0, 0]
click at [783, 259] on span "button" at bounding box center [774, 253] width 18 height 29
click at [877, 220] on div "﻿ ﻿ ﻿ ﻿ ﻿ * ﻿" at bounding box center [975, 250] width 377 height 73
click at [840, 189] on div "Select status Preview Schedule publish Hello Toolbar Insert Element AMARE AUDIO…" at bounding box center [972, 208] width 432 height 183
